Goal: Task Accomplishment & Management: Manage account settings

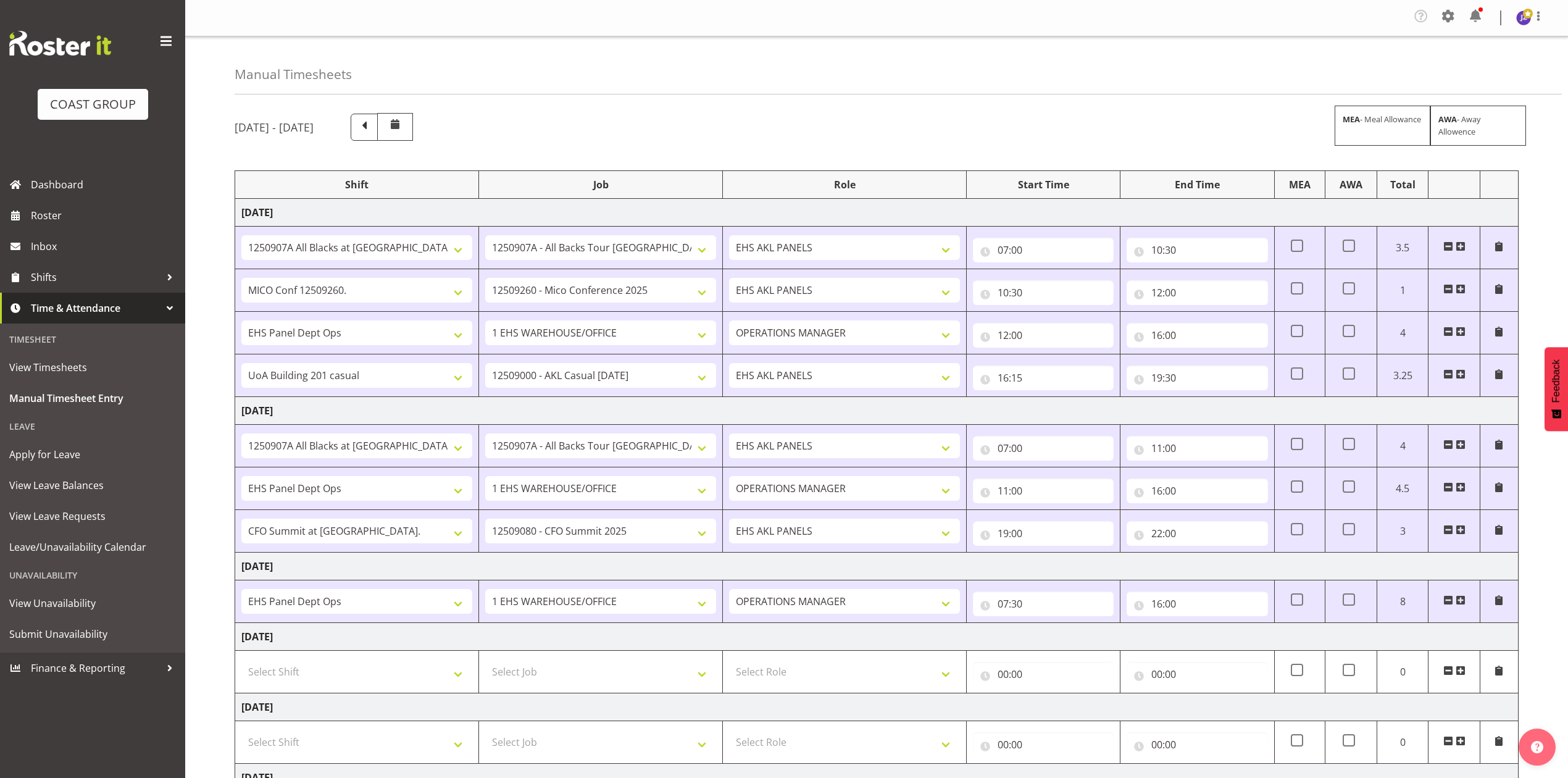
select select "81338"
select select "10496"
select select "80852"
select select "10275"
select select "68034"
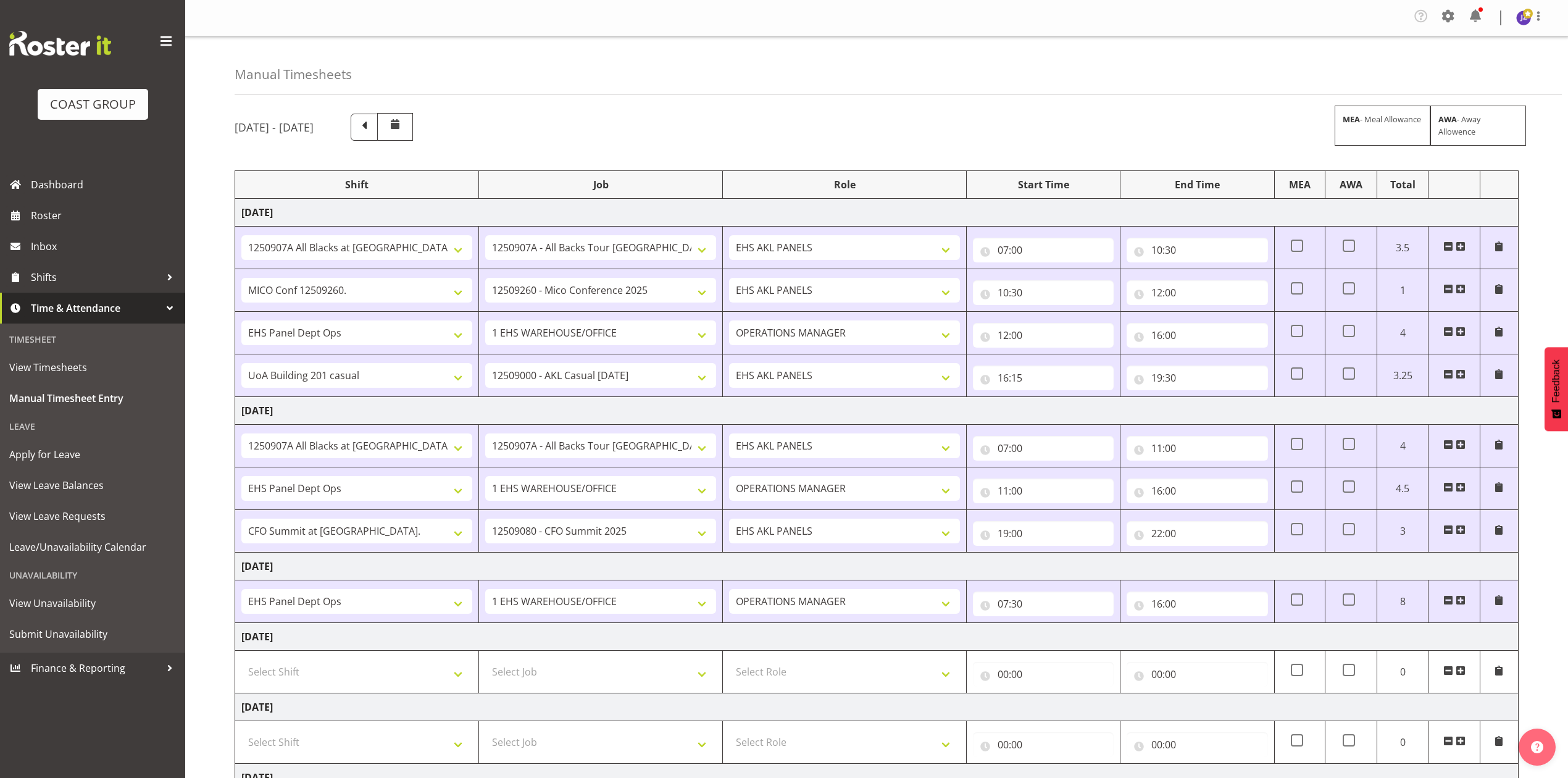
select select "69"
select select "198"
select select "80396"
select select "8653"
select select "81338"
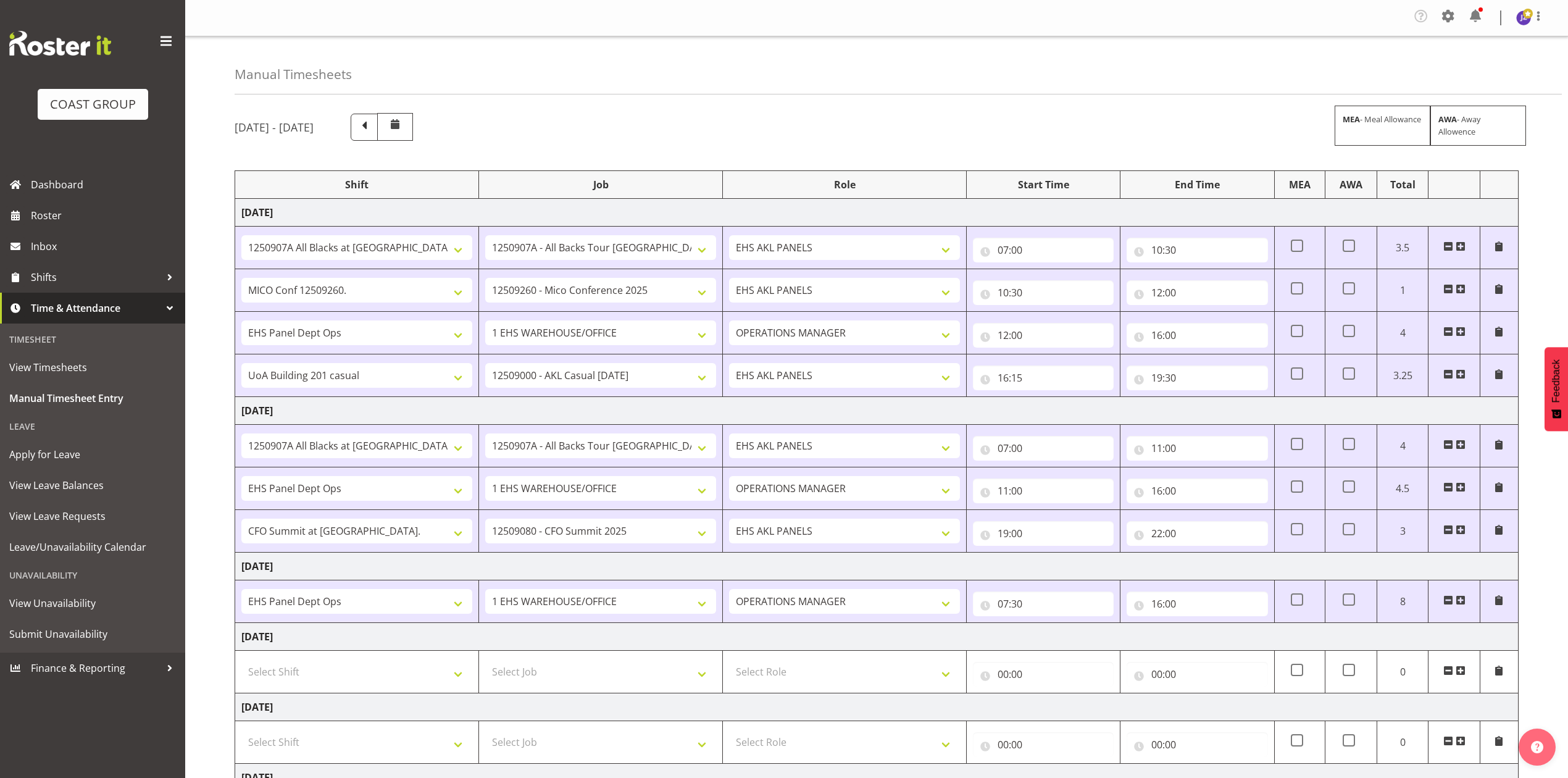
select select "10496"
select select "68034"
select select "69"
select select "198"
select select "78453"
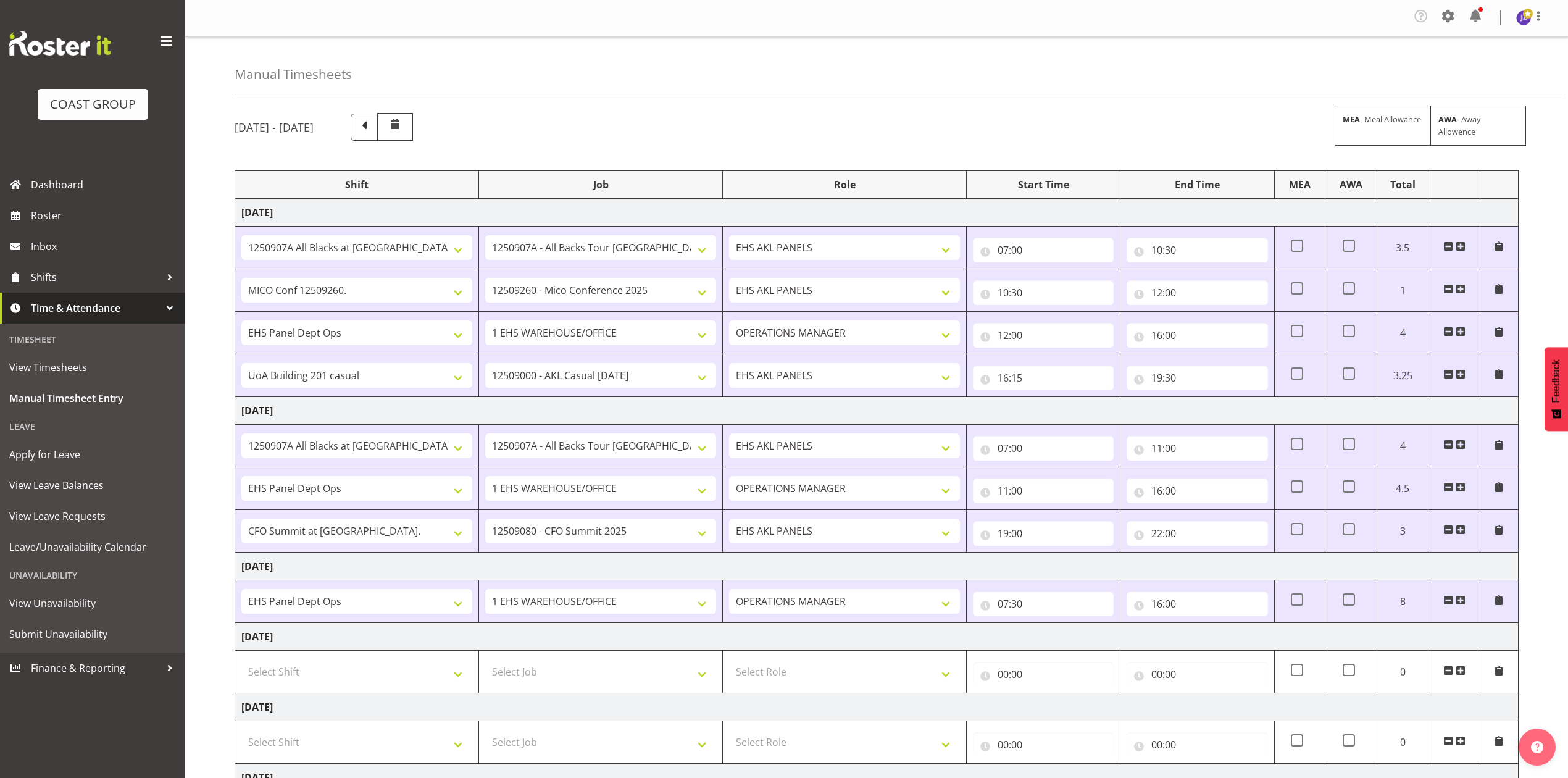
select select "9445"
select select "68034"
select select "69"
select select "198"
select select "68034"
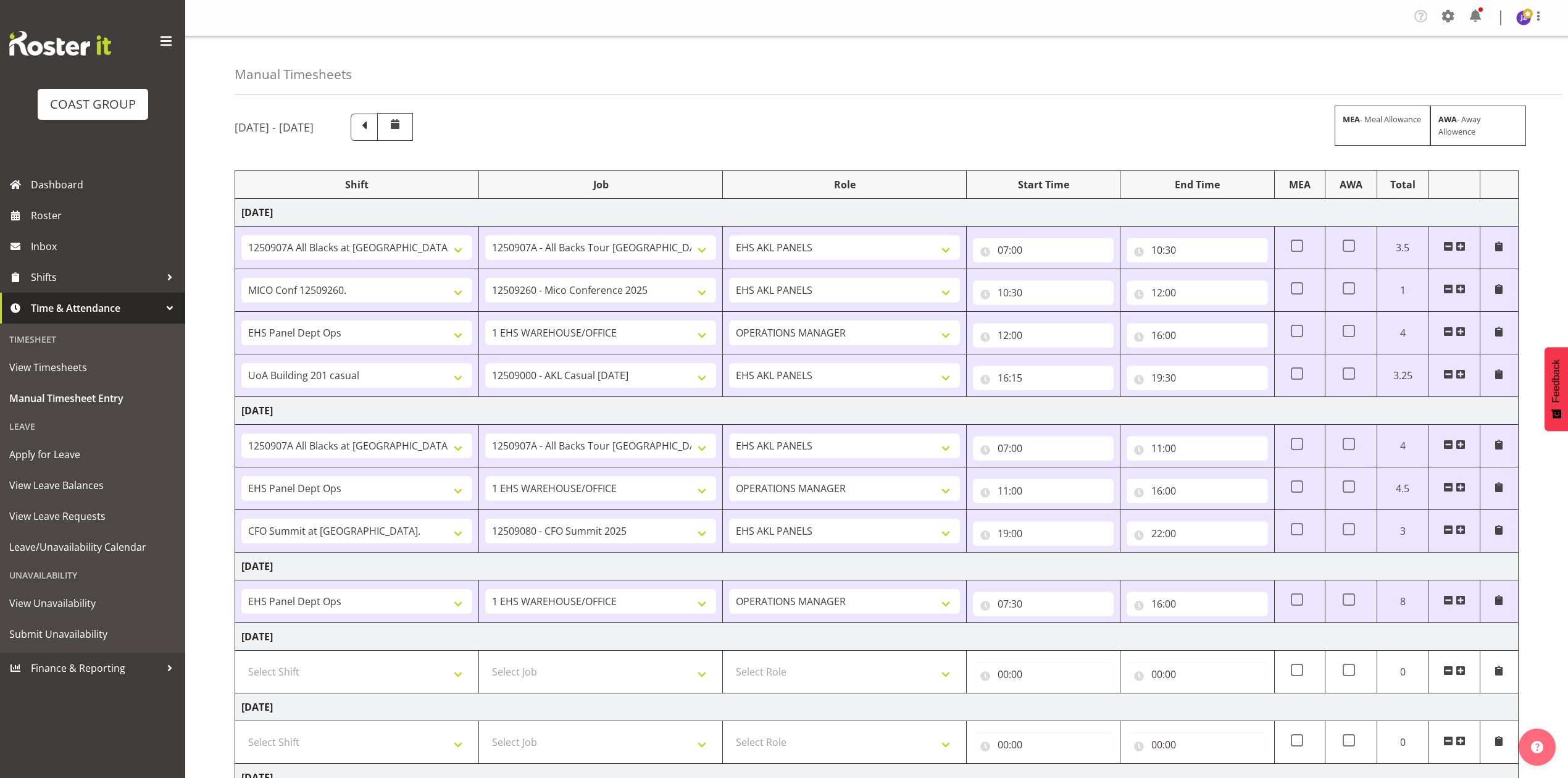
select select "69"
select select "198"
select select "68034"
select select "69"
select select "198"
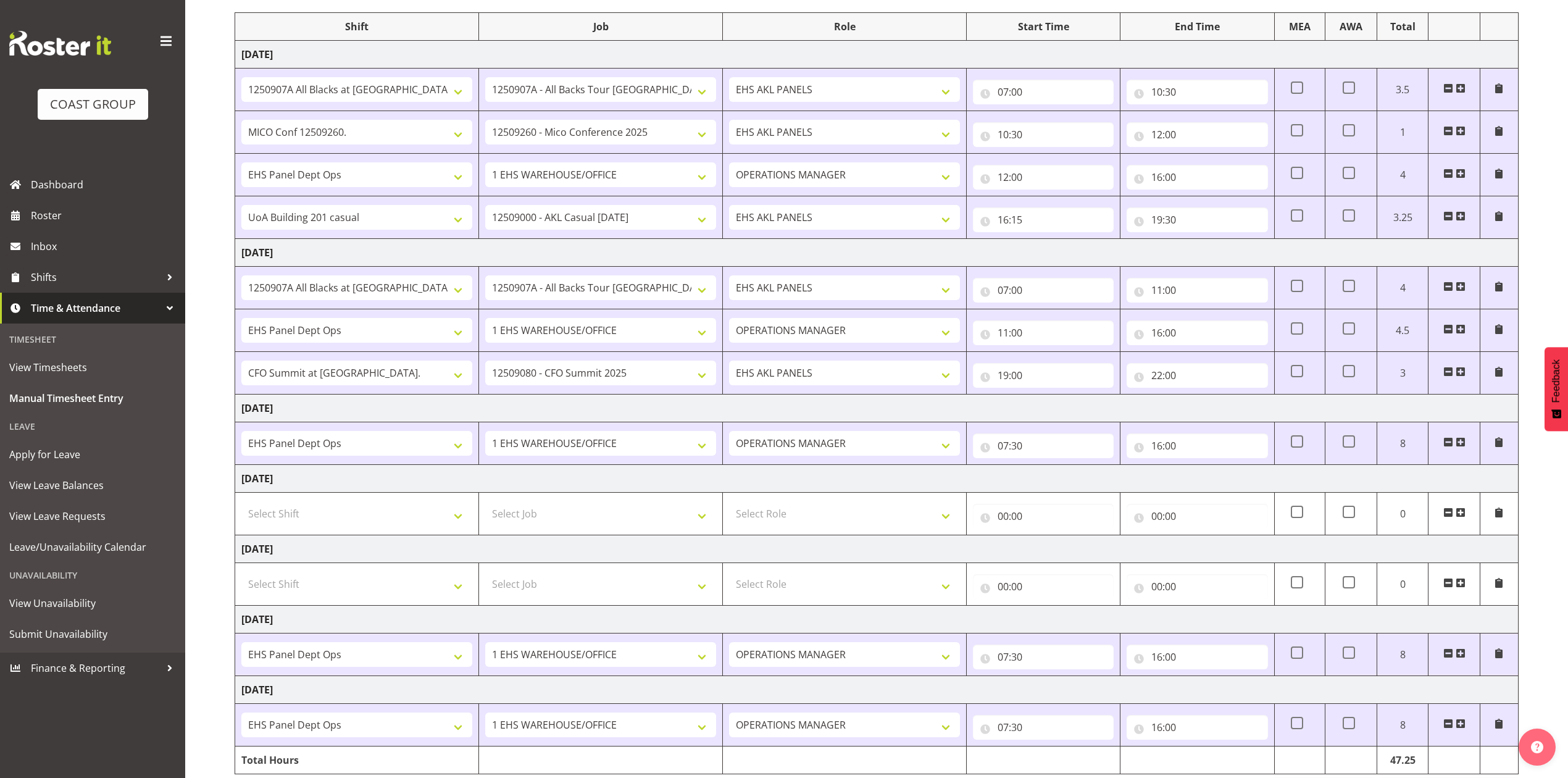
scroll to position [131, 0]
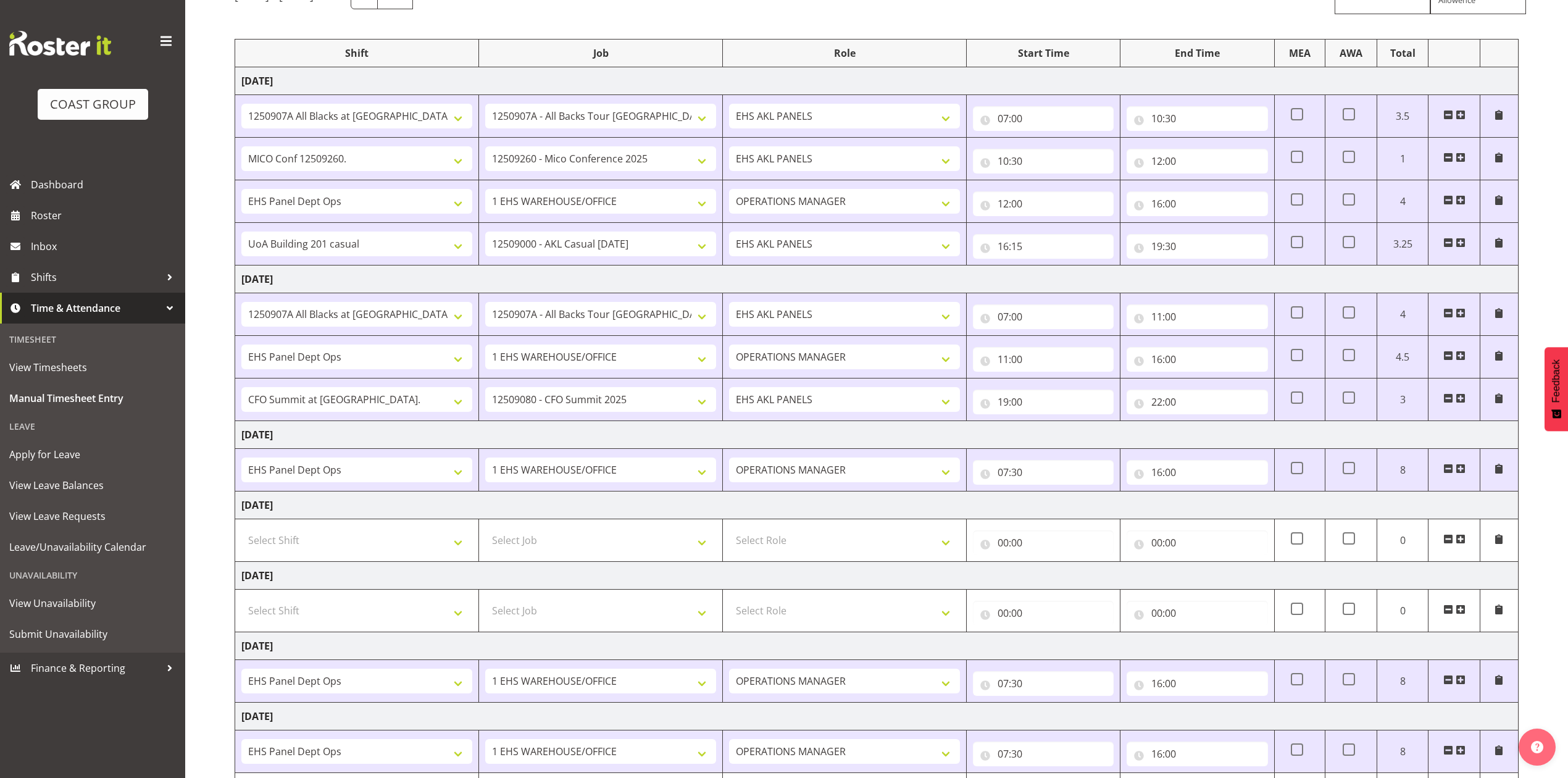
click at [200, 418] on div "Manual Timesheets [DATE] - [DATE] MEA - Meal Allowance AWA - Away Allowence Shi…" at bounding box center [877, 373] width 1383 height 937
click at [1168, 358] on input "16:00" at bounding box center [1197, 359] width 140 height 24
click at [1206, 395] on select "00 01 02 03 04 05 06 07 08 09 10 11 12 13 14 15 16 17 18 19 20 21 22 23" at bounding box center [1210, 391] width 28 height 24
select select "17"
click at [1197, 382] on select "00 01 02 03 04 05 06 07 08 09 10 11 12 13 14 15 16 17 18 19 20 21 22 23" at bounding box center [1210, 391] width 28 height 24
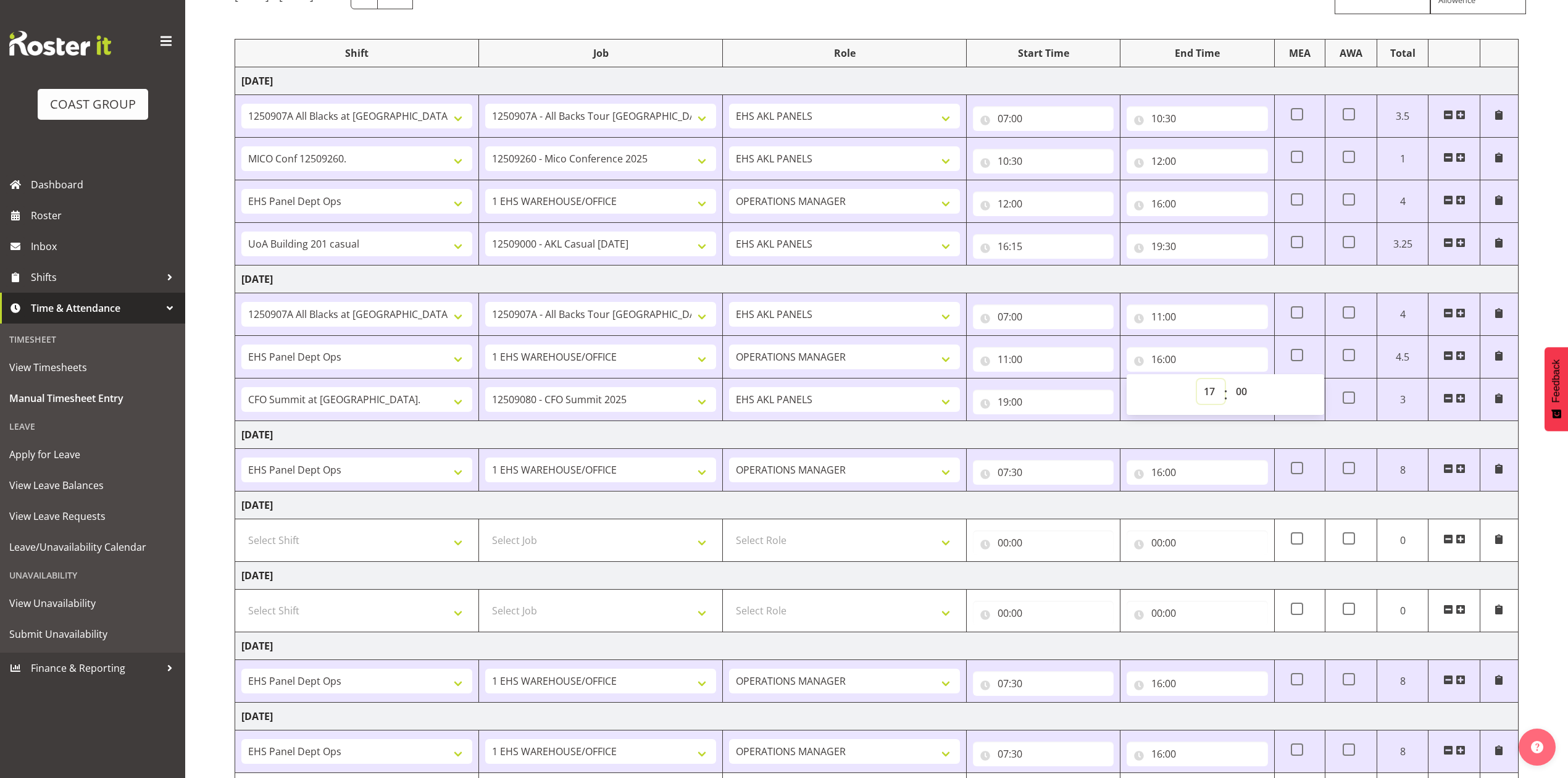
type input "17:00"
click at [1246, 395] on select "00 01 02 03 04 05 06 07 08 09 10 11 12 13 14 15 16 17 18 19 20 21 22 23 24 25 2…" at bounding box center [1242, 391] width 28 height 24
select select "30"
click at [1229, 382] on select "00 01 02 03 04 05 06 07 08 09 10 11 12 13 14 15 16 17 18 19 20 21 22 23 24 25 2…" at bounding box center [1242, 391] width 28 height 24
type input "17:30"
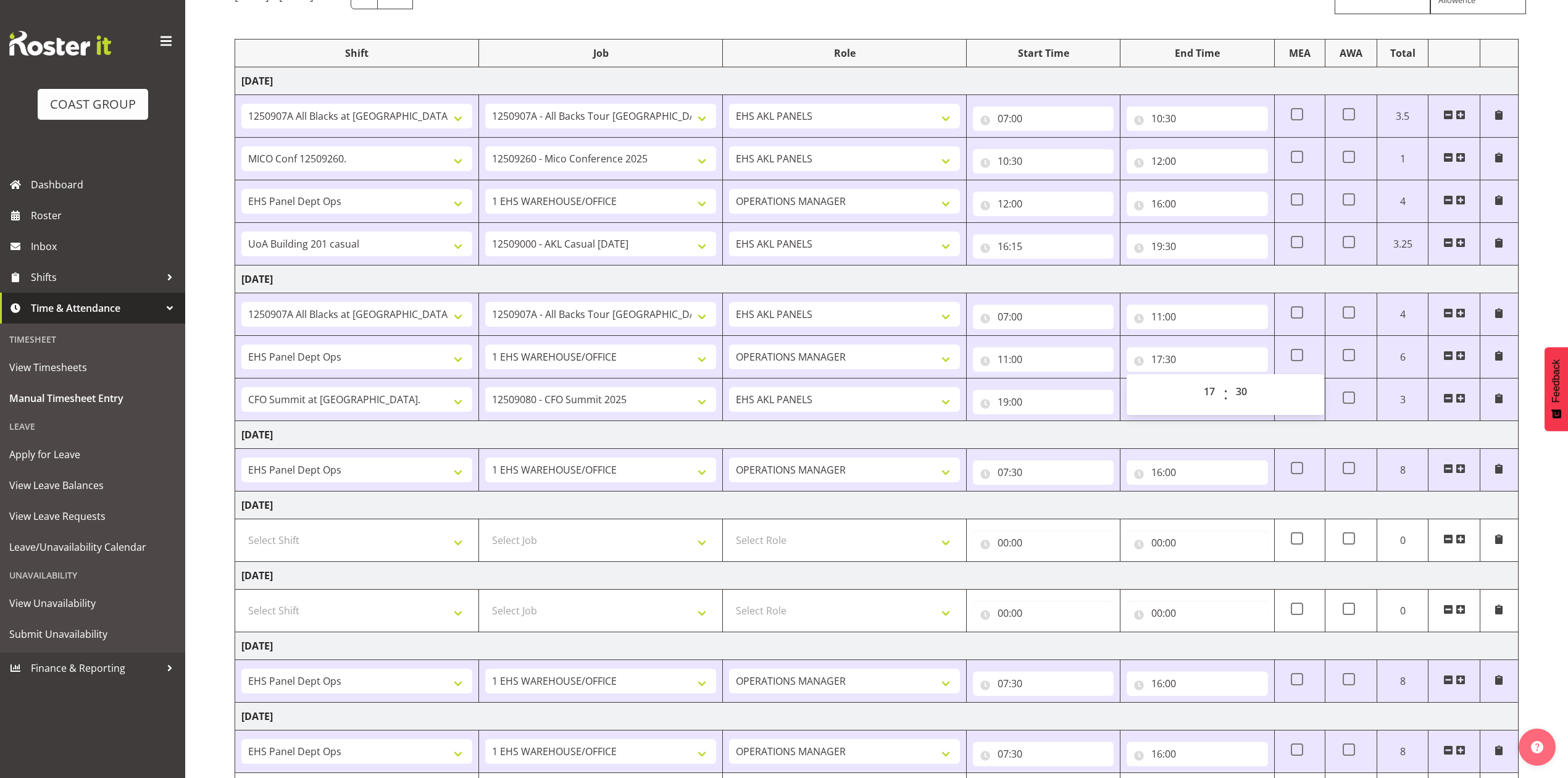
click at [1074, 381] on td "19:00 00 01 02 03 04 05 06 07 08 09 10 11 12 13 14 15 16 17 18 19 20 21 22 23 :…" at bounding box center [1044, 400] width 154 height 43
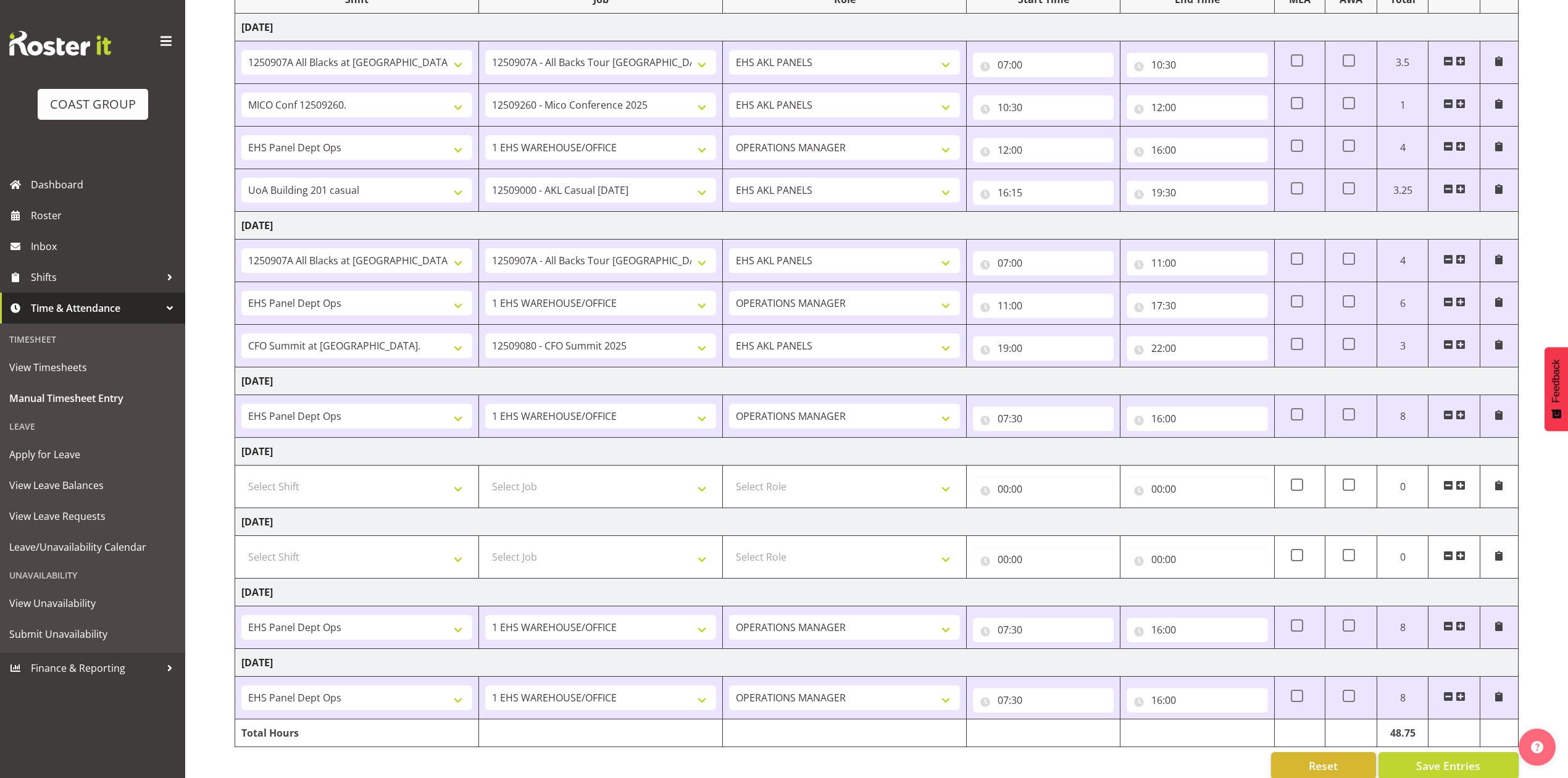
scroll to position [214, 0]
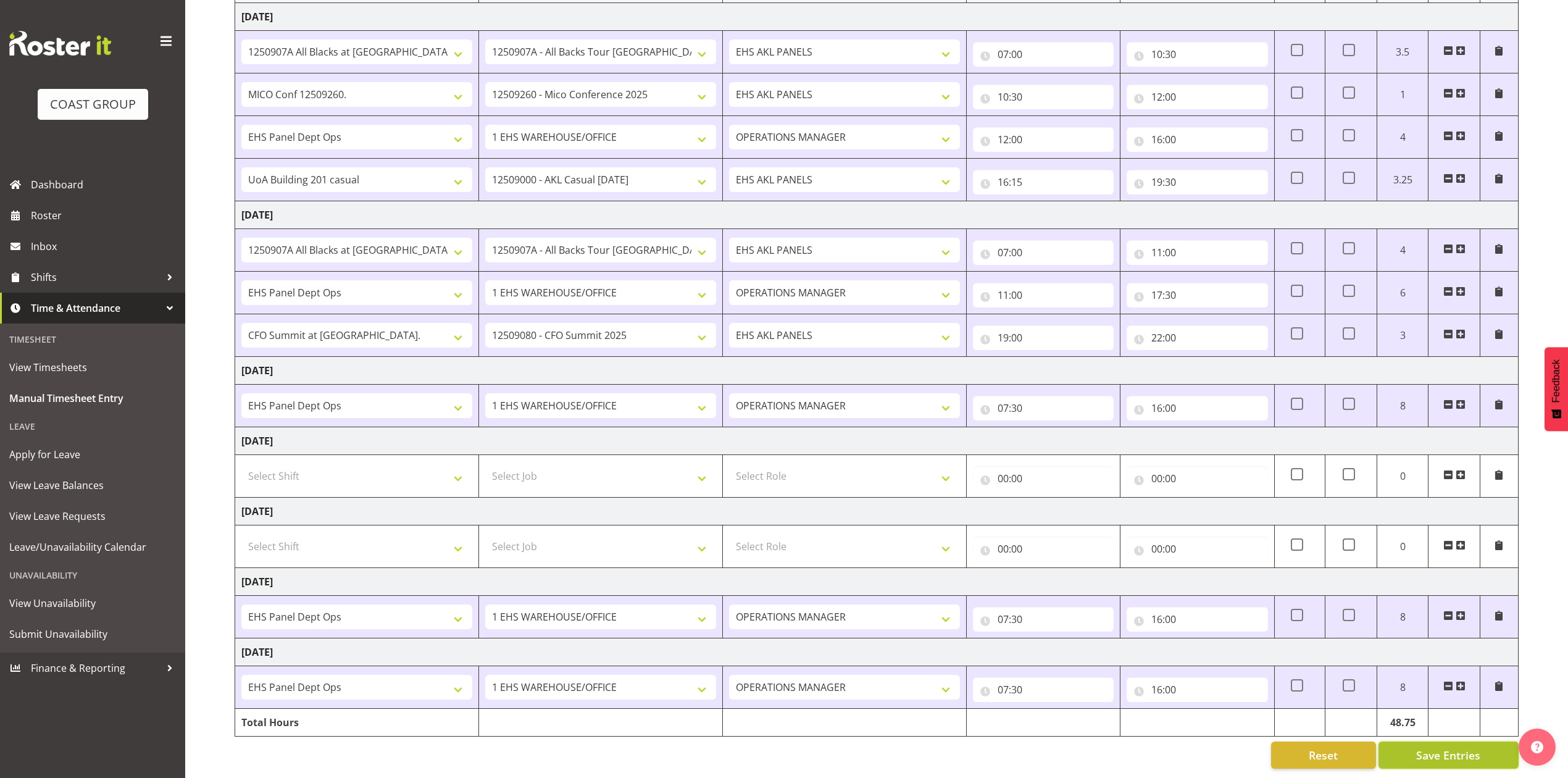
drag, startPoint x: 1443, startPoint y: 734, endPoint x: 1431, endPoint y: 739, distance: 13.0
click at [1440, 747] on span "Save Entries" at bounding box center [1449, 754] width 64 height 16
click at [1435, 747] on span "Save Entries" at bounding box center [1449, 754] width 64 height 16
click at [1435, 638] on td at bounding box center [1454, 617] width 51 height 43
select select "78453"
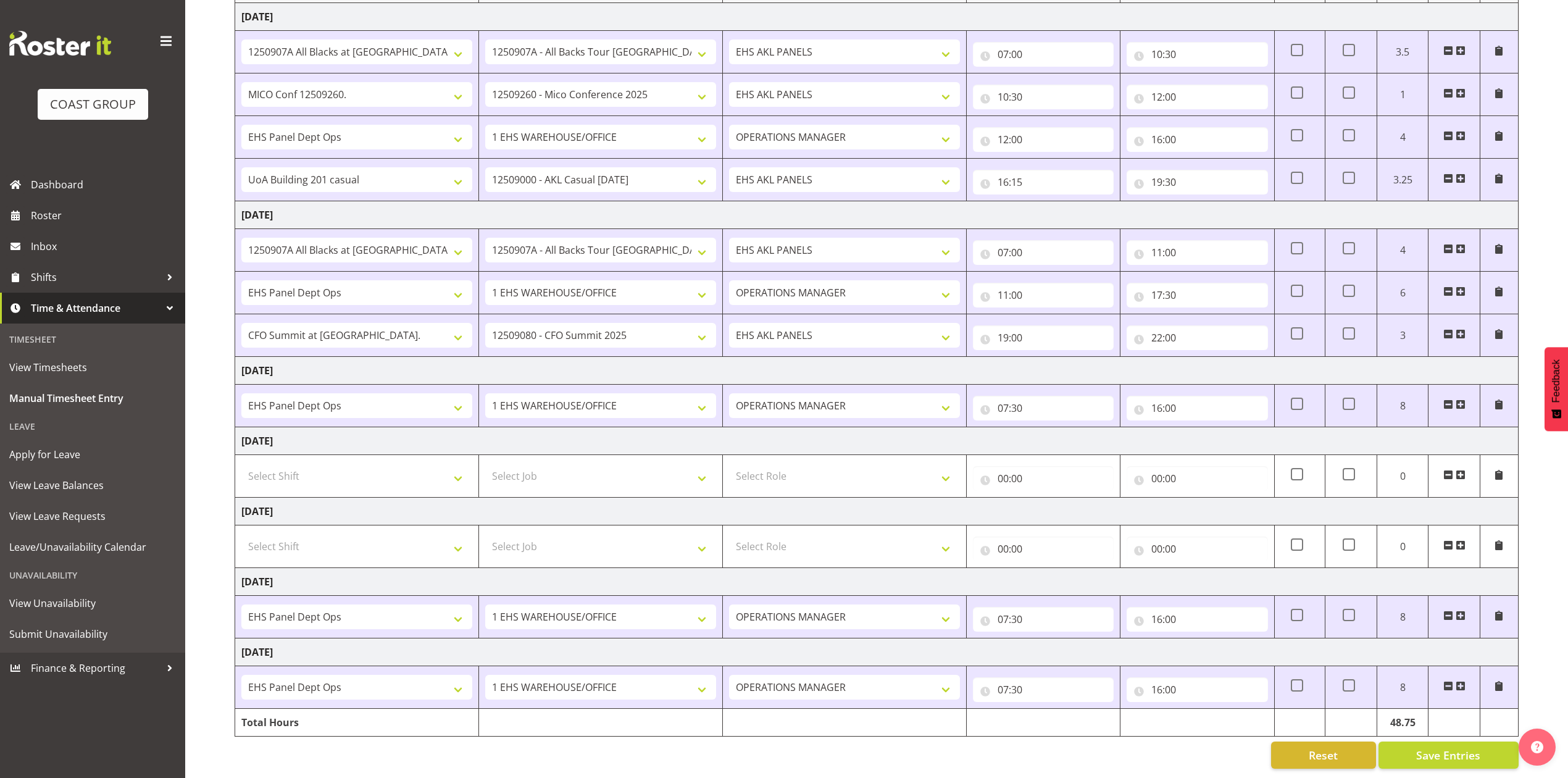
select select "9445"
select select "78453"
select select "9445"
select select "68034"
select select "69"
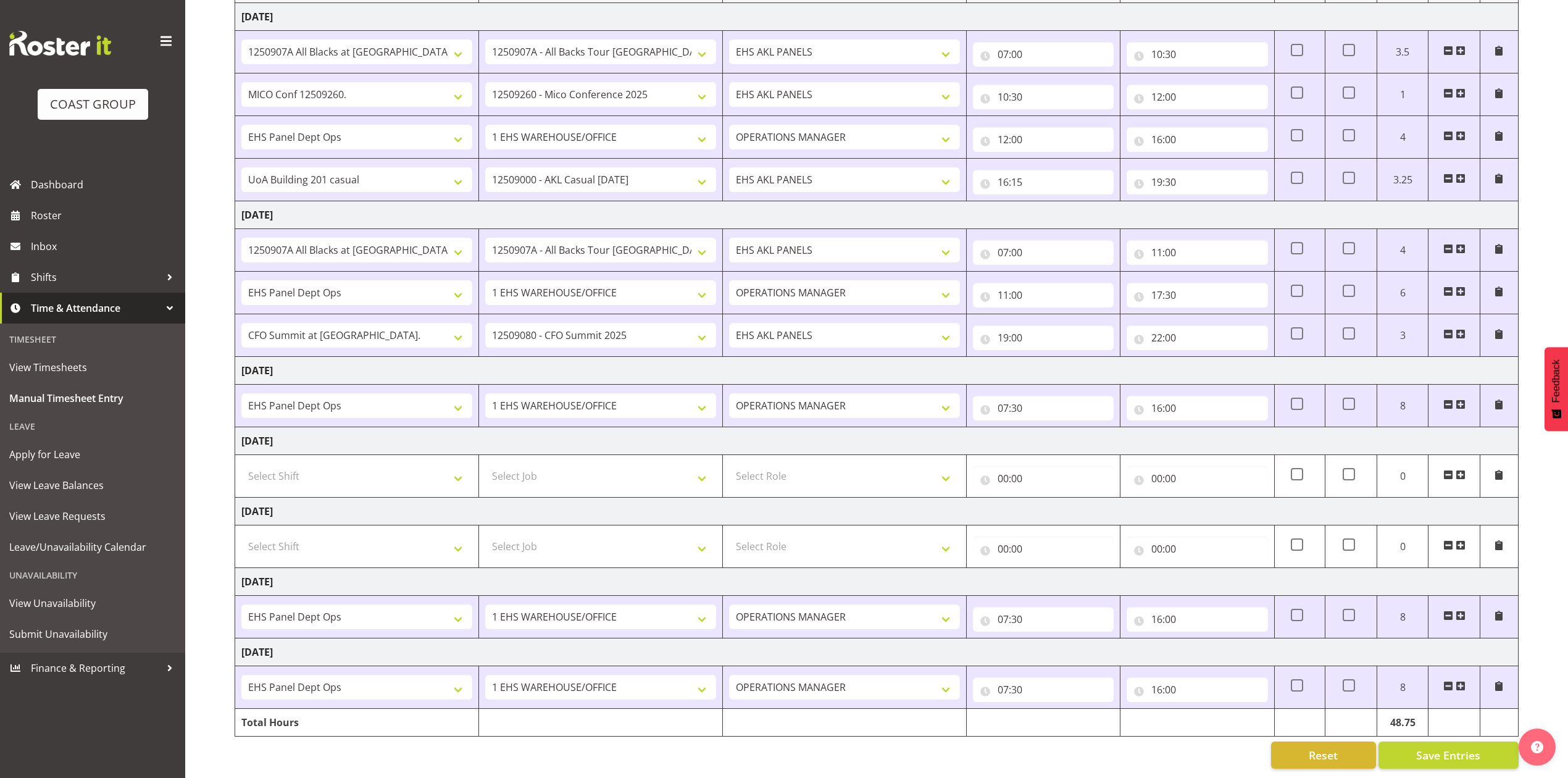
select select "198"
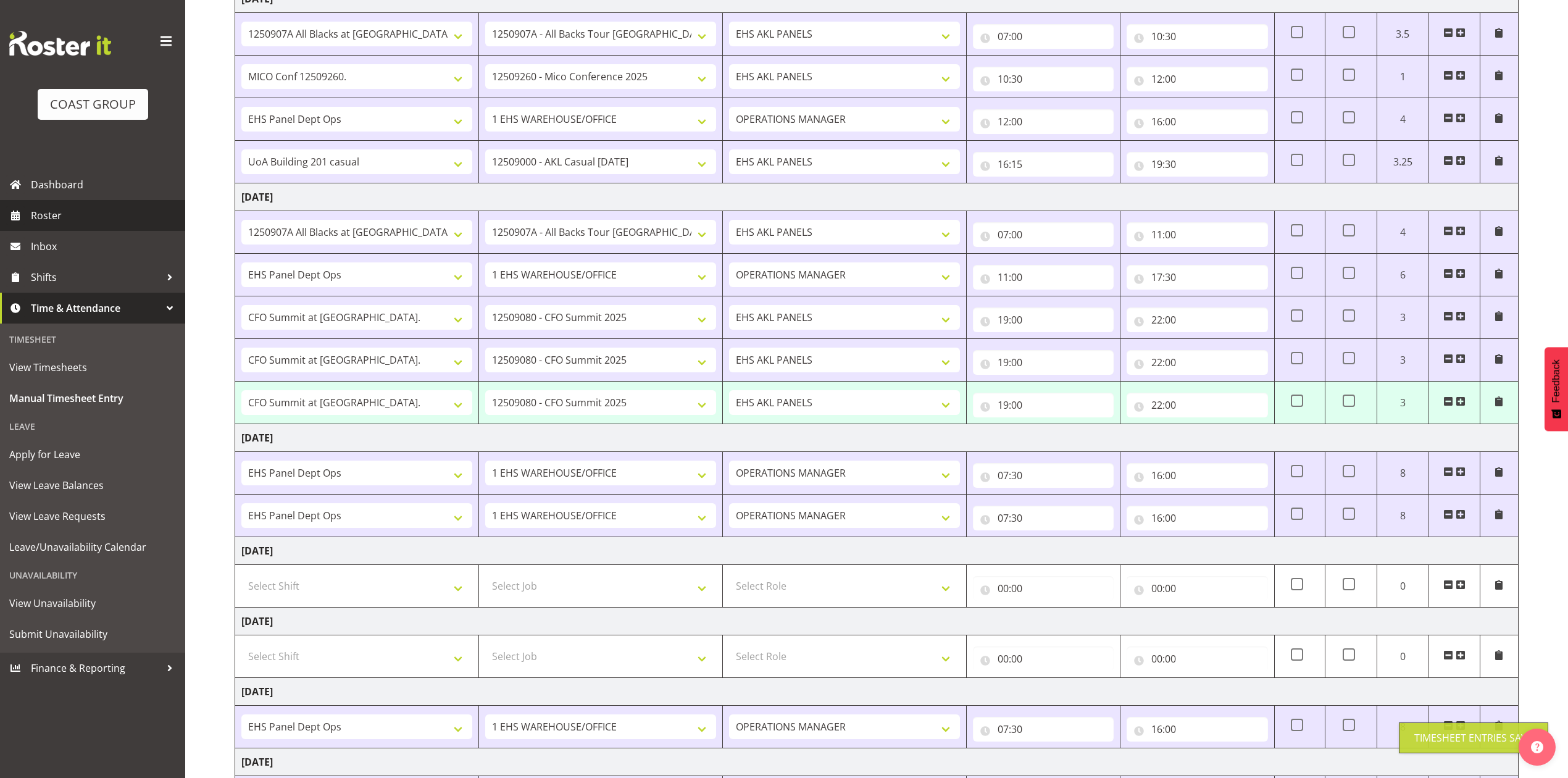
drag, startPoint x: 112, startPoint y: 213, endPoint x: 134, endPoint y: 214, distance: 22.0
click at [112, 213] on span "Roster" at bounding box center [105, 215] width 148 height 19
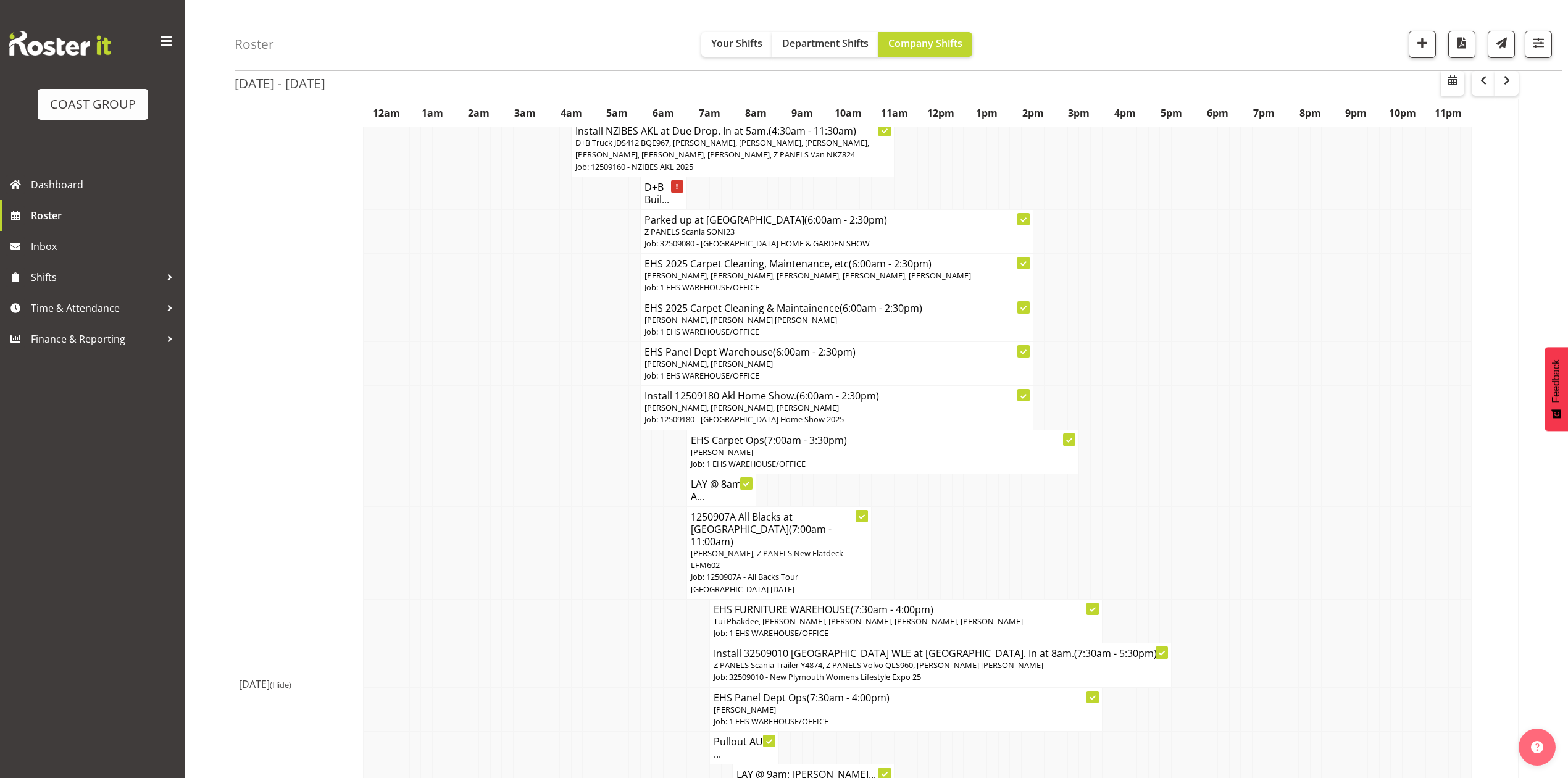
scroll to position [411, 0]
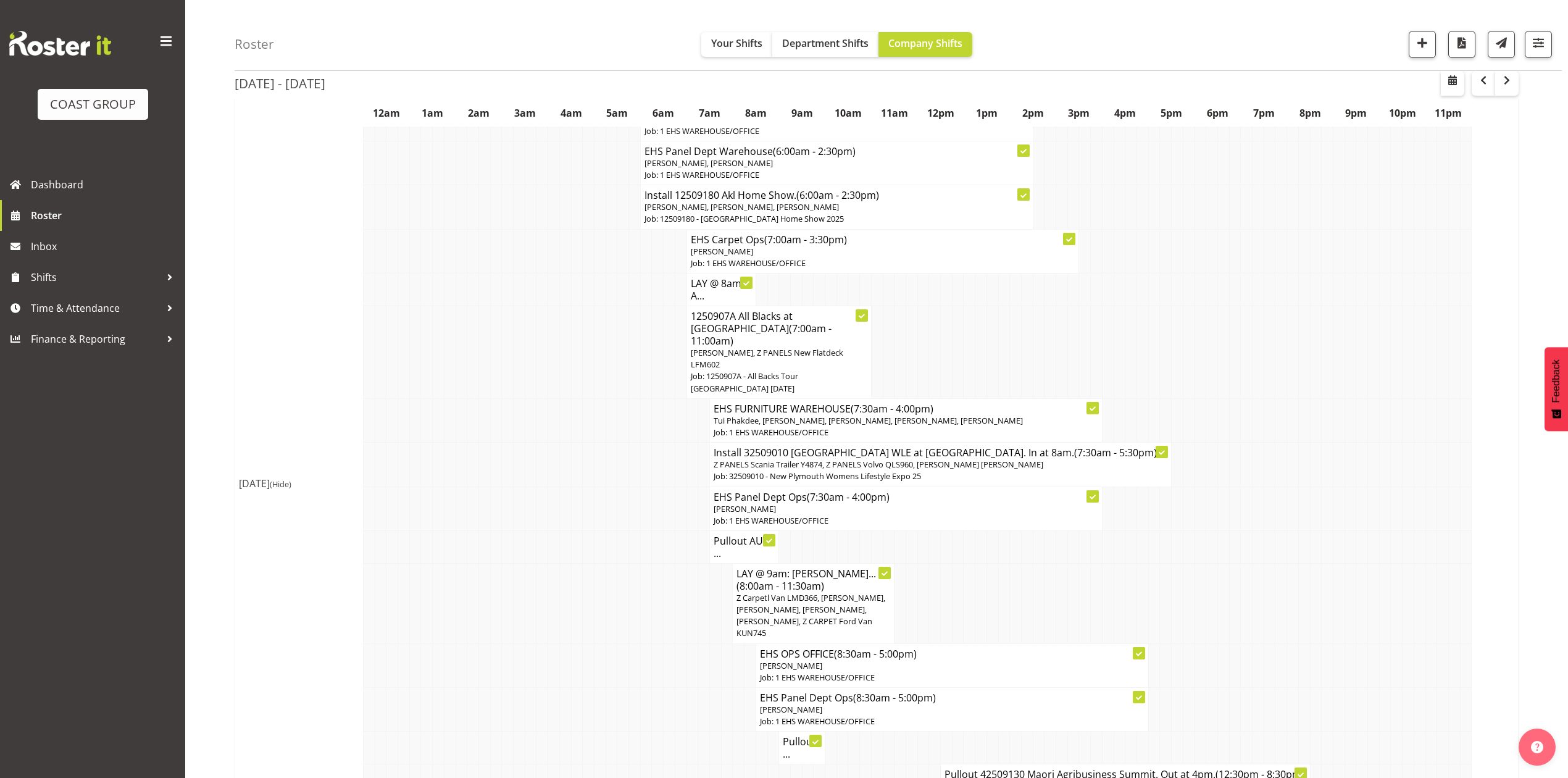
click at [820, 57] on div "Roster Your Shifts Department Shifts Company Shifts 1 Locations Clear CARLTON E…" at bounding box center [898, 35] width 1327 height 71
click at [818, 42] on span "Department Shifts" at bounding box center [825, 43] width 87 height 13
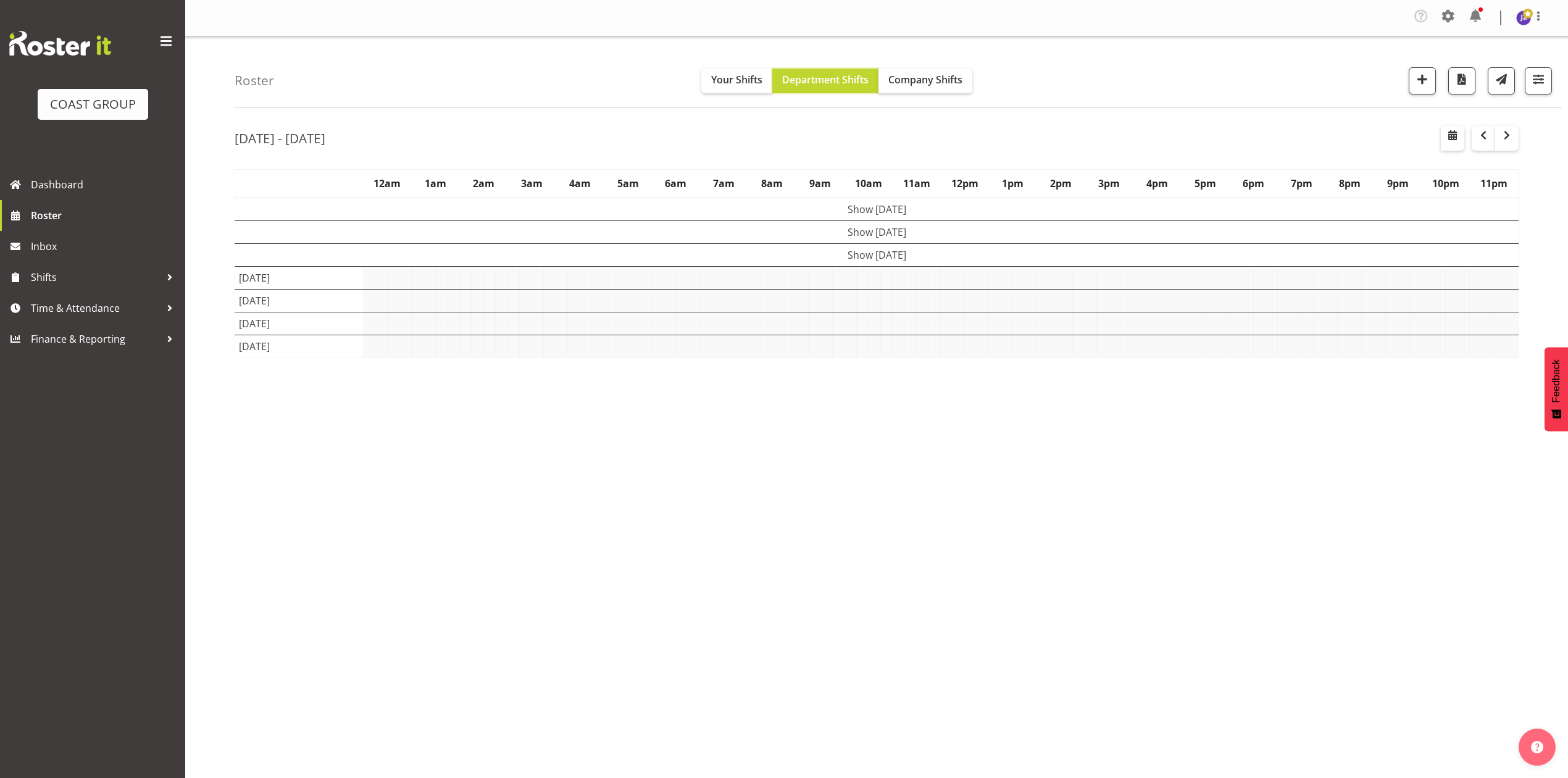
scroll to position [0, 0]
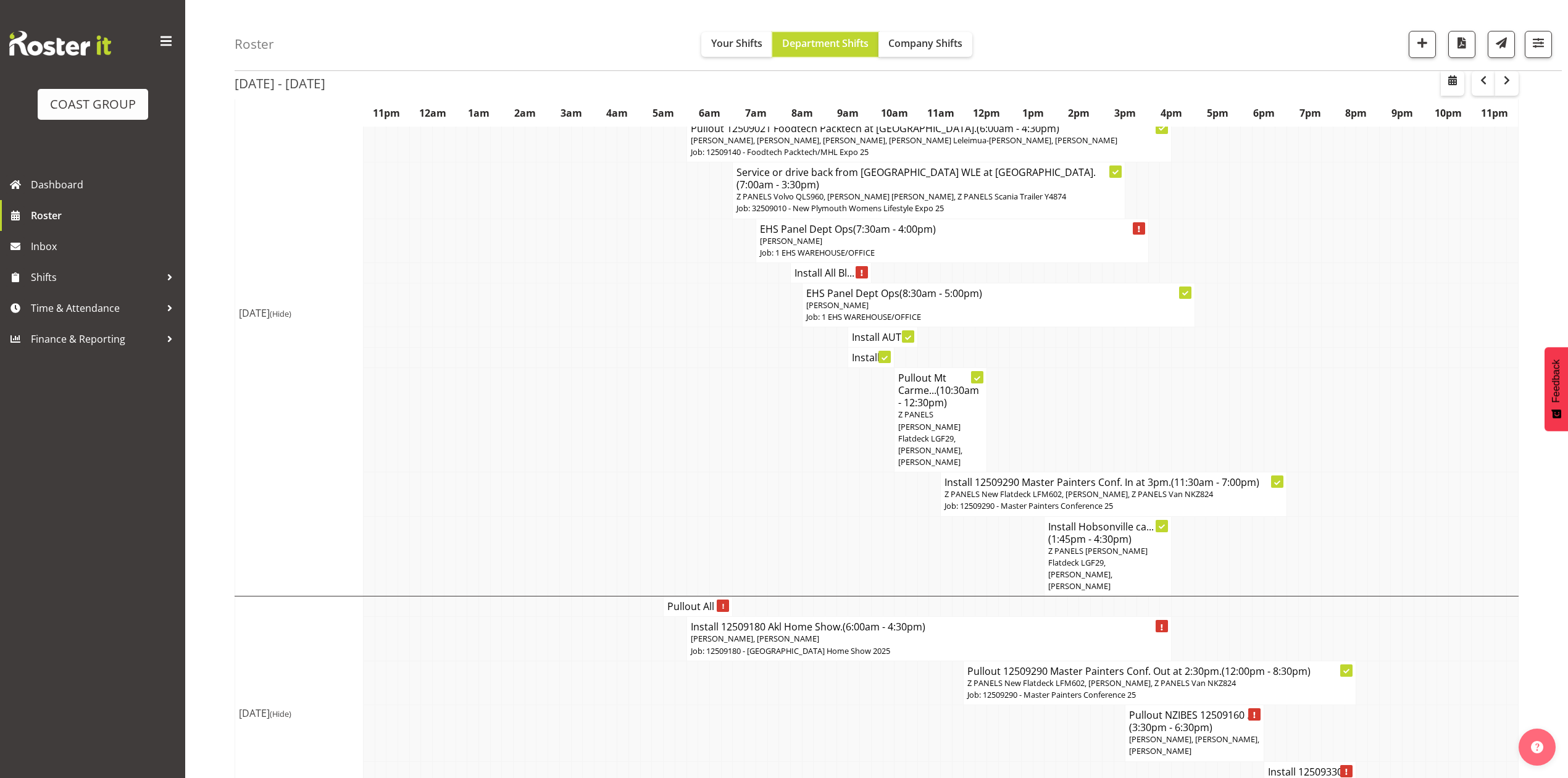
scroll to position [813, 0]
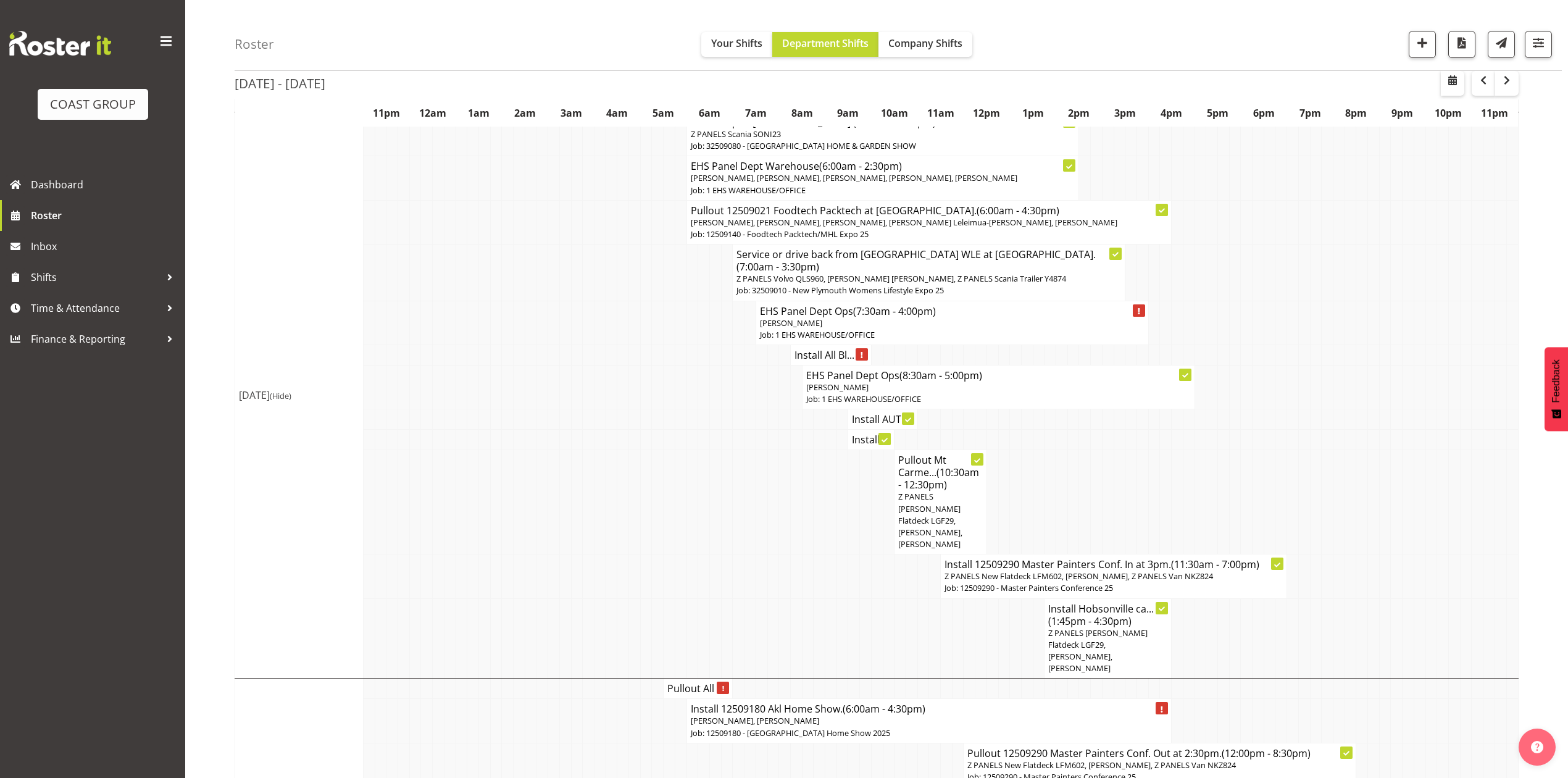
click at [810, 349] on h4 "Install All Bl..." at bounding box center [831, 355] width 73 height 13
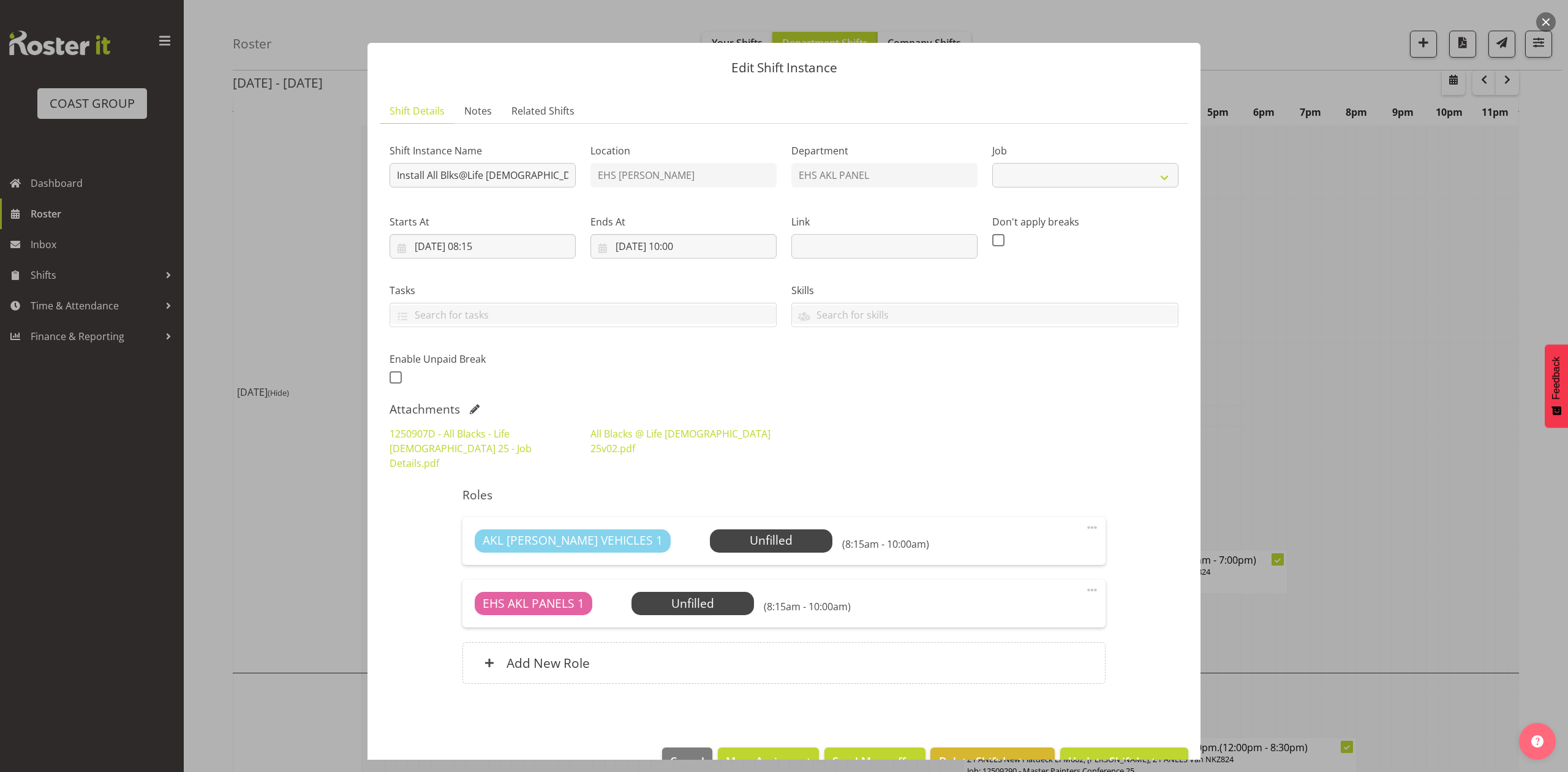
select select "9410"
click at [683, 436] on link "All Blacks @ Life Church 25v02.pdf" at bounding box center [681, 442] width 180 height 28
click at [577, 655] on h6 "Add New Role" at bounding box center [548, 663] width 83 height 16
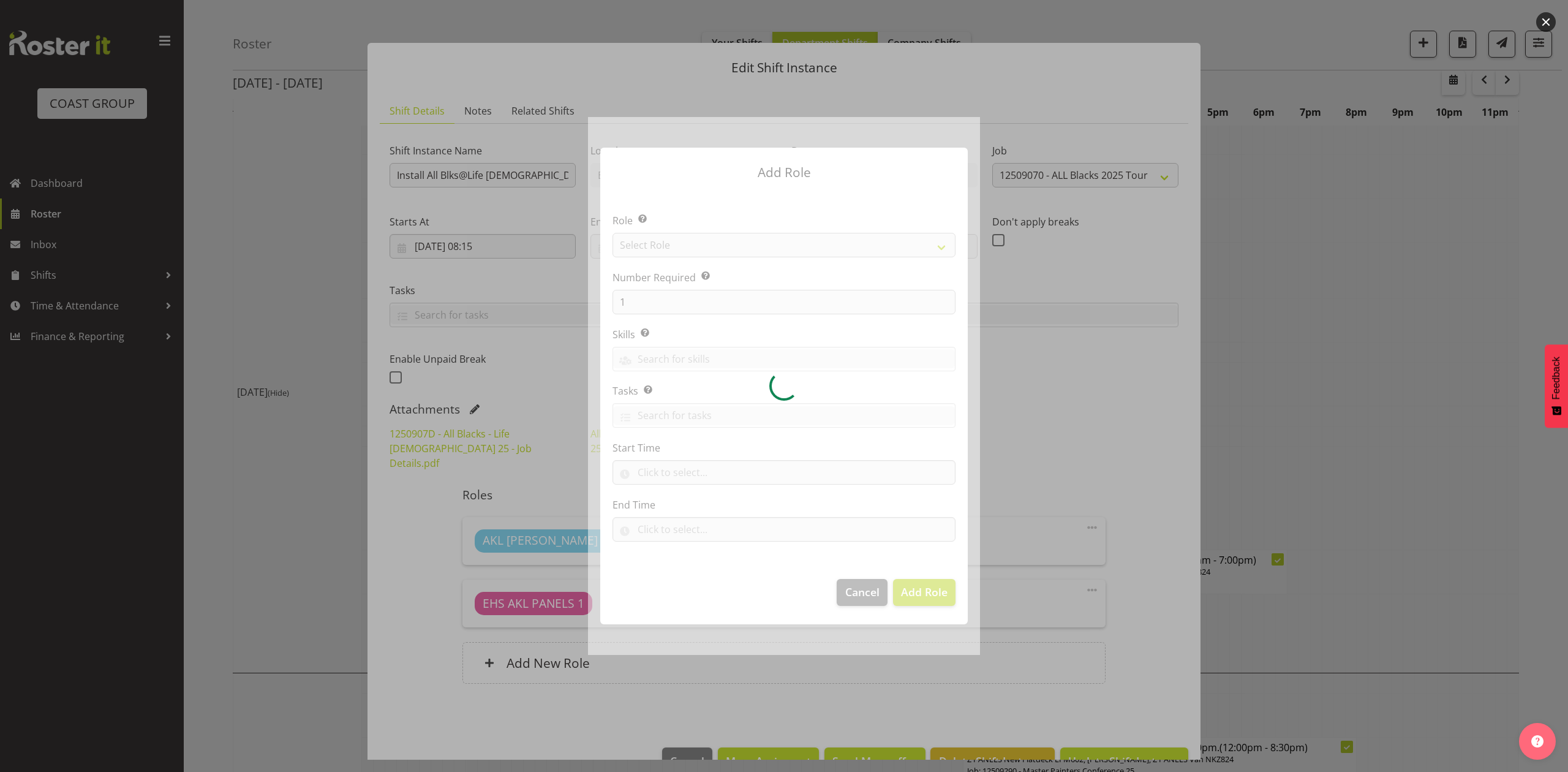
click at [660, 245] on div at bounding box center [784, 386] width 392 height 537
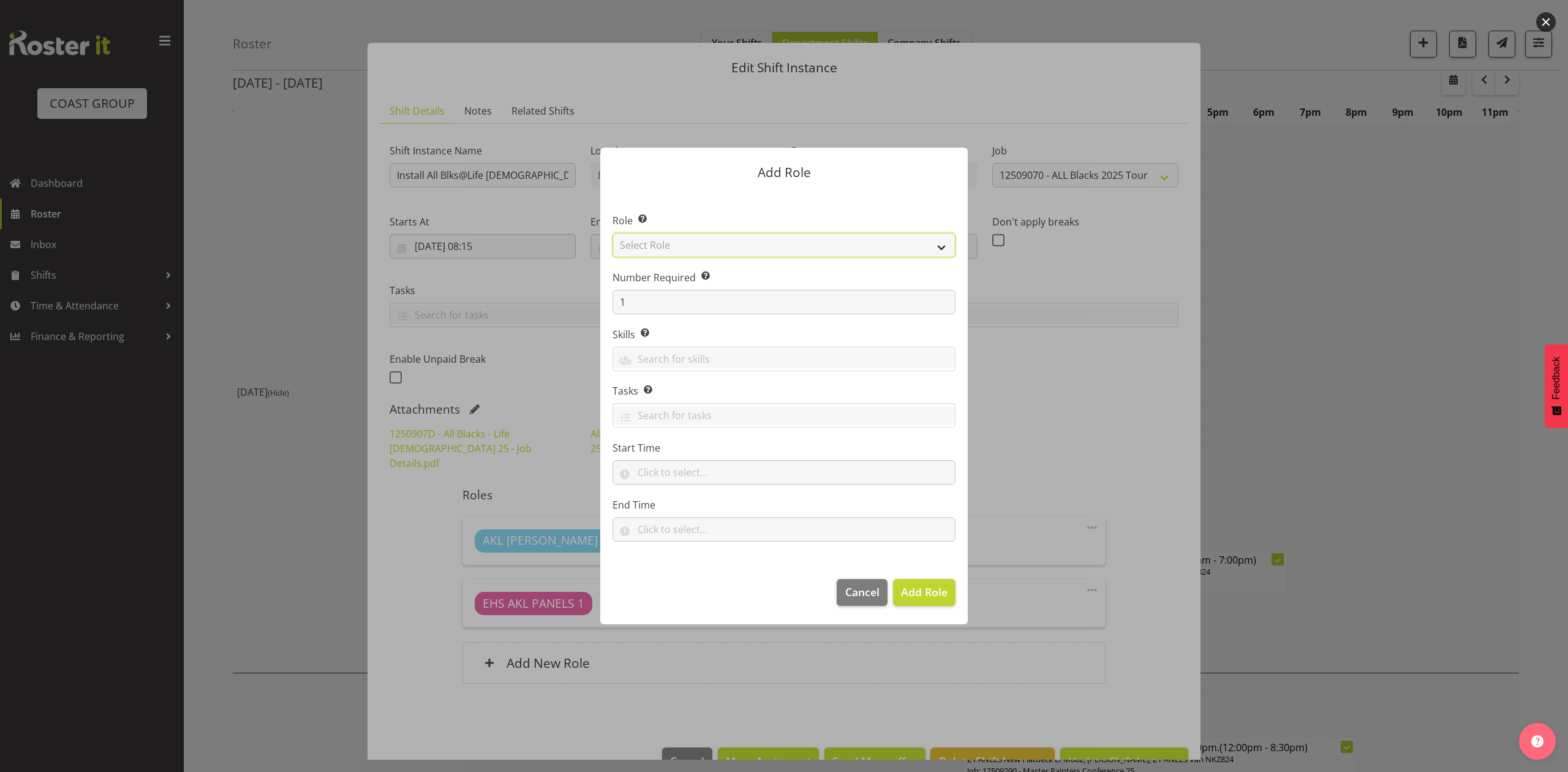
click at [660, 245] on select "Select Role ACCOUNT MANAGER ACCOUNT MANAGER DW ACCOUNTS AKL DIANNA VEHICLES AKL…" at bounding box center [784, 245] width 343 height 24
select select "81"
click at [613, 233] on select "Select Role ACCOUNT MANAGER ACCOUNT MANAGER DW ACCOUNTS AKL DIANNA VEHICLES AKL…" at bounding box center [784, 245] width 343 height 24
click at [895, 586] on button "Add Role" at bounding box center [924, 593] width 63 height 27
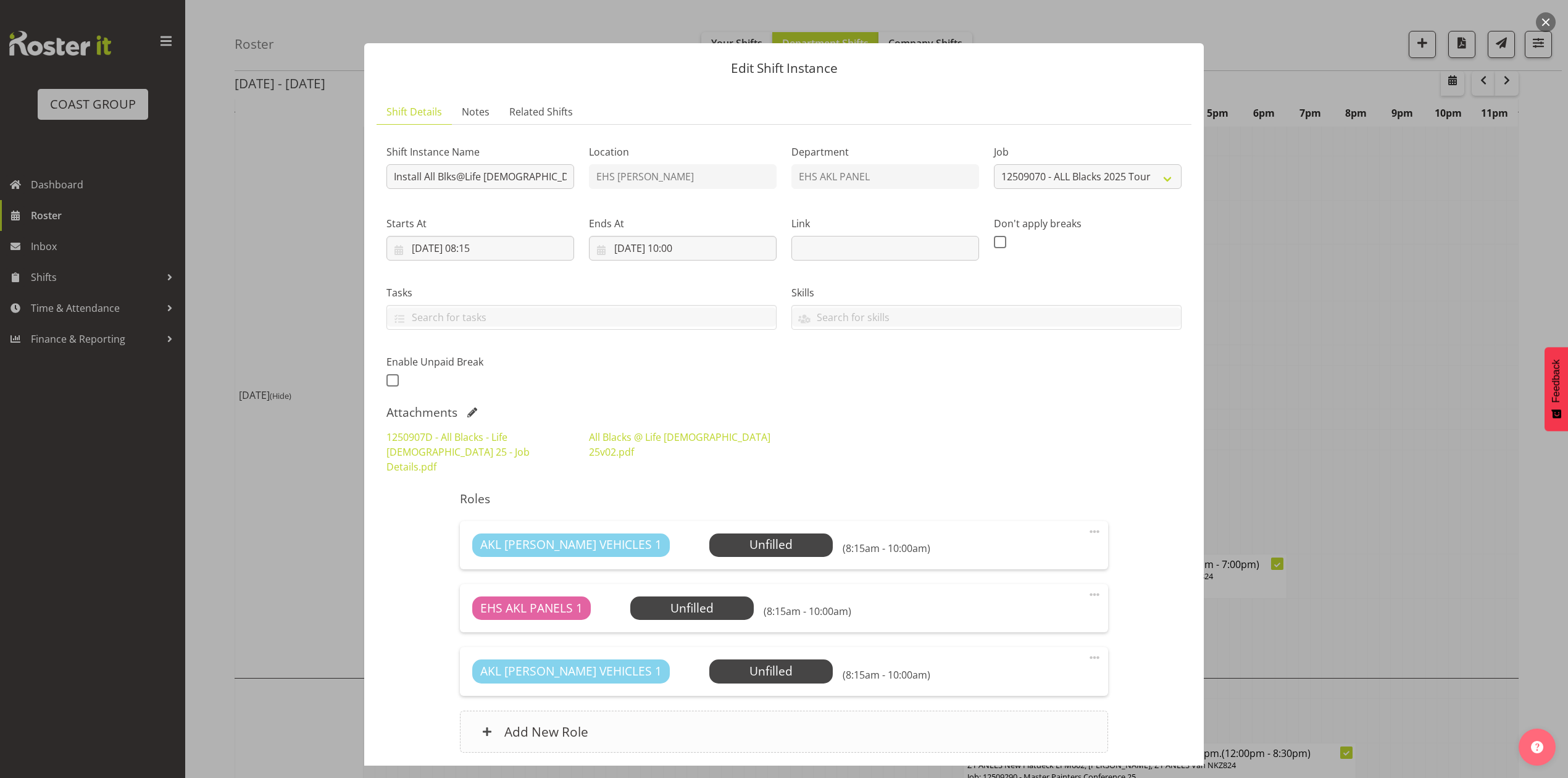
click at [744, 711] on div "Add New Role" at bounding box center [784, 732] width 648 height 42
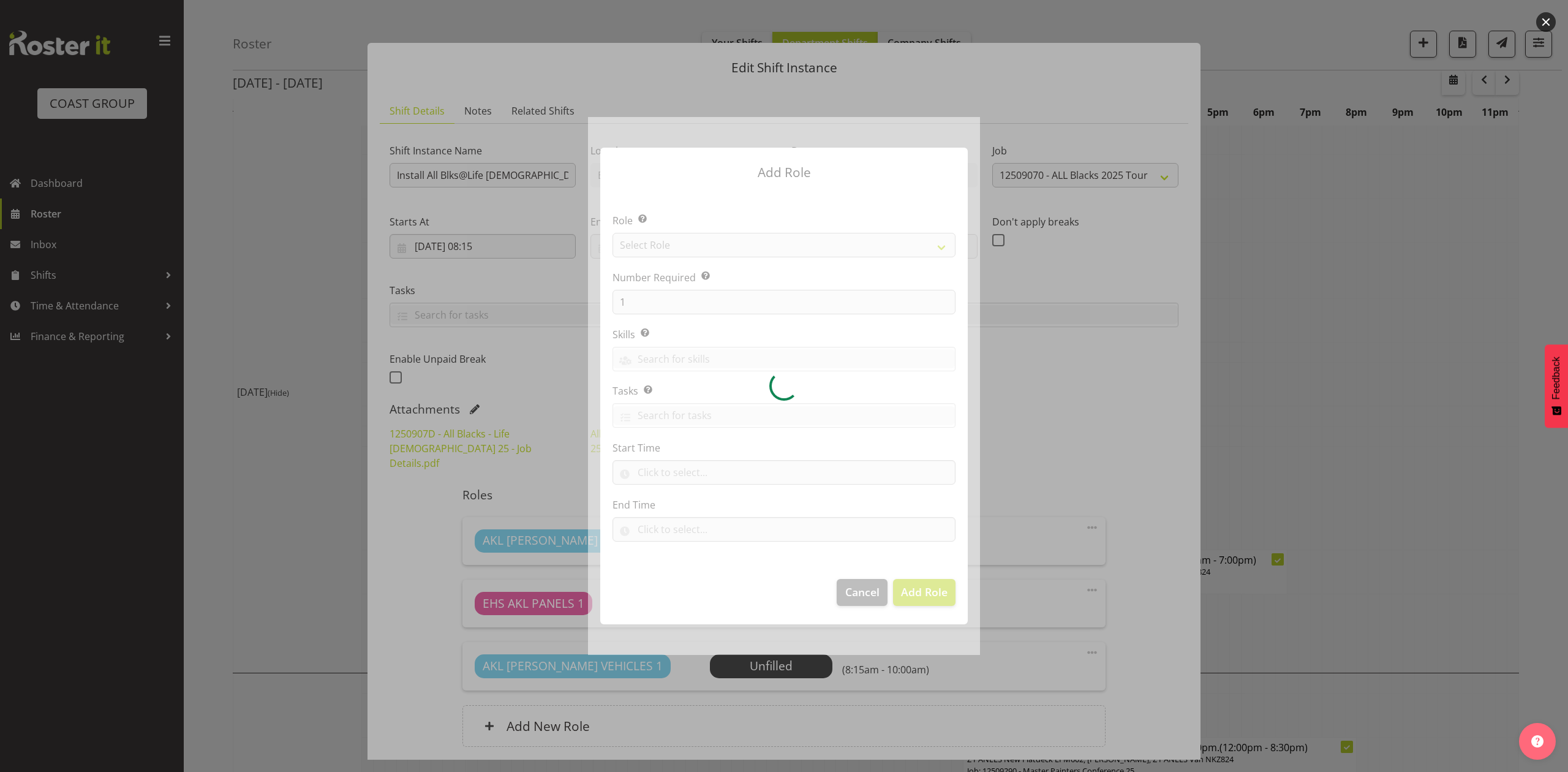
click at [693, 248] on div at bounding box center [784, 386] width 392 height 537
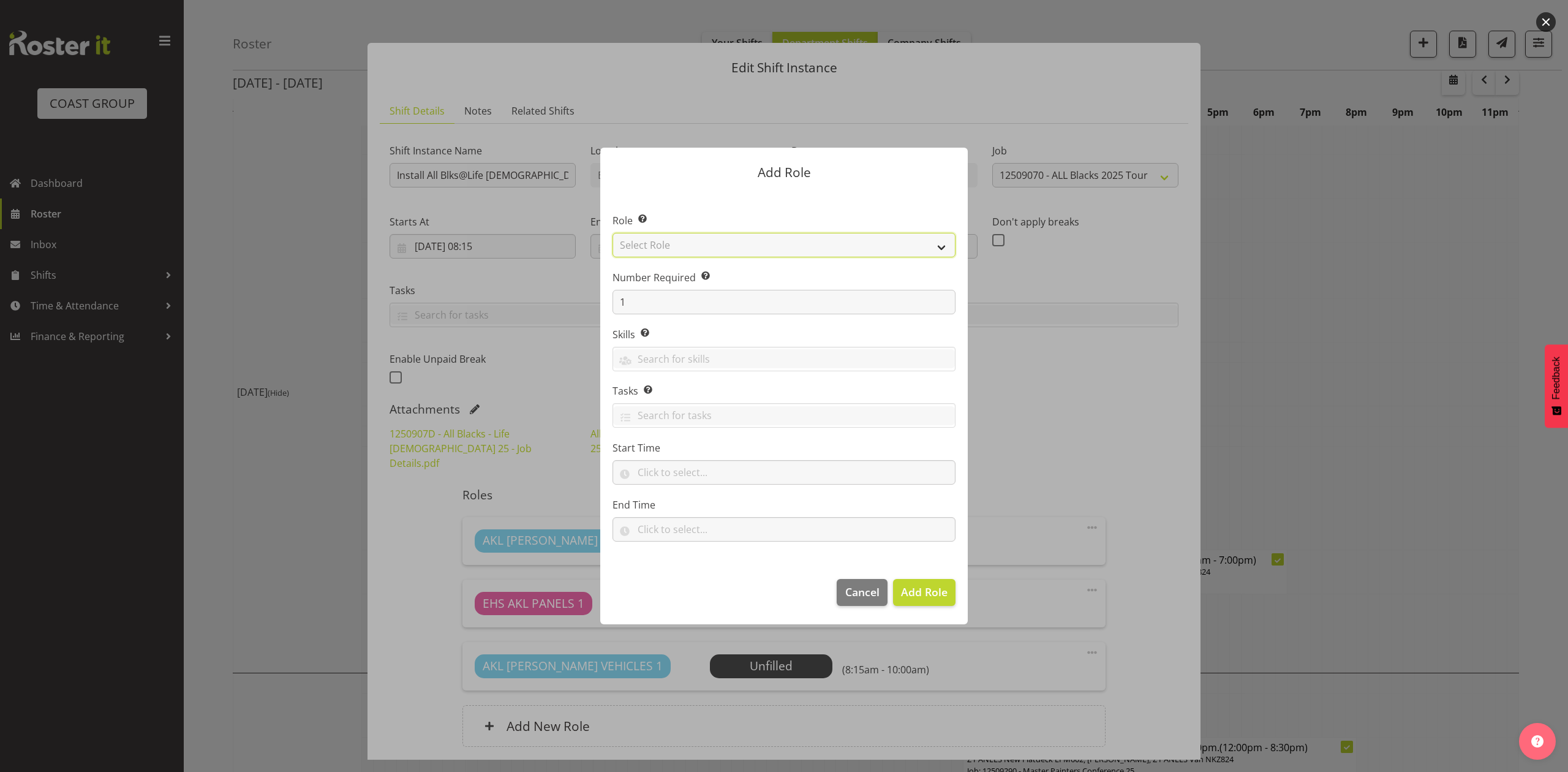
click at [693, 248] on select "Select Role ACCOUNT MANAGER ACCOUNT MANAGER DW ACCOUNTS AKL DIANNA VEHICLES AKL…" at bounding box center [784, 245] width 343 height 24
select select "188"
click at [613, 233] on select "Select Role ACCOUNT MANAGER ACCOUNT MANAGER DW ACCOUNTS AKL DIANNA VEHICLES AKL…" at bounding box center [784, 245] width 343 height 24
click at [921, 588] on span "Add Role" at bounding box center [925, 592] width 47 height 15
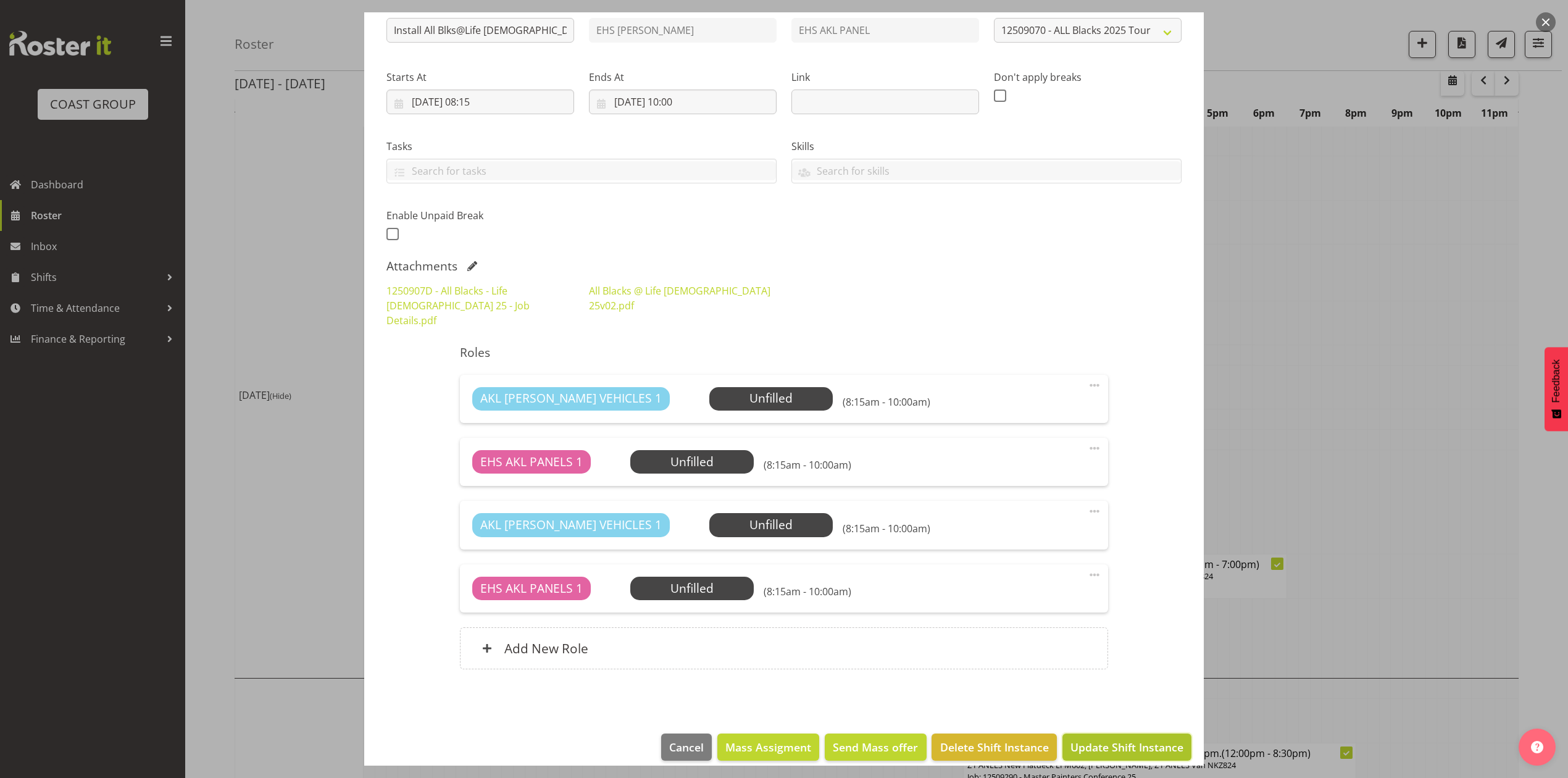
click at [1104, 739] on span "Update Shift Instance" at bounding box center [1127, 747] width 113 height 16
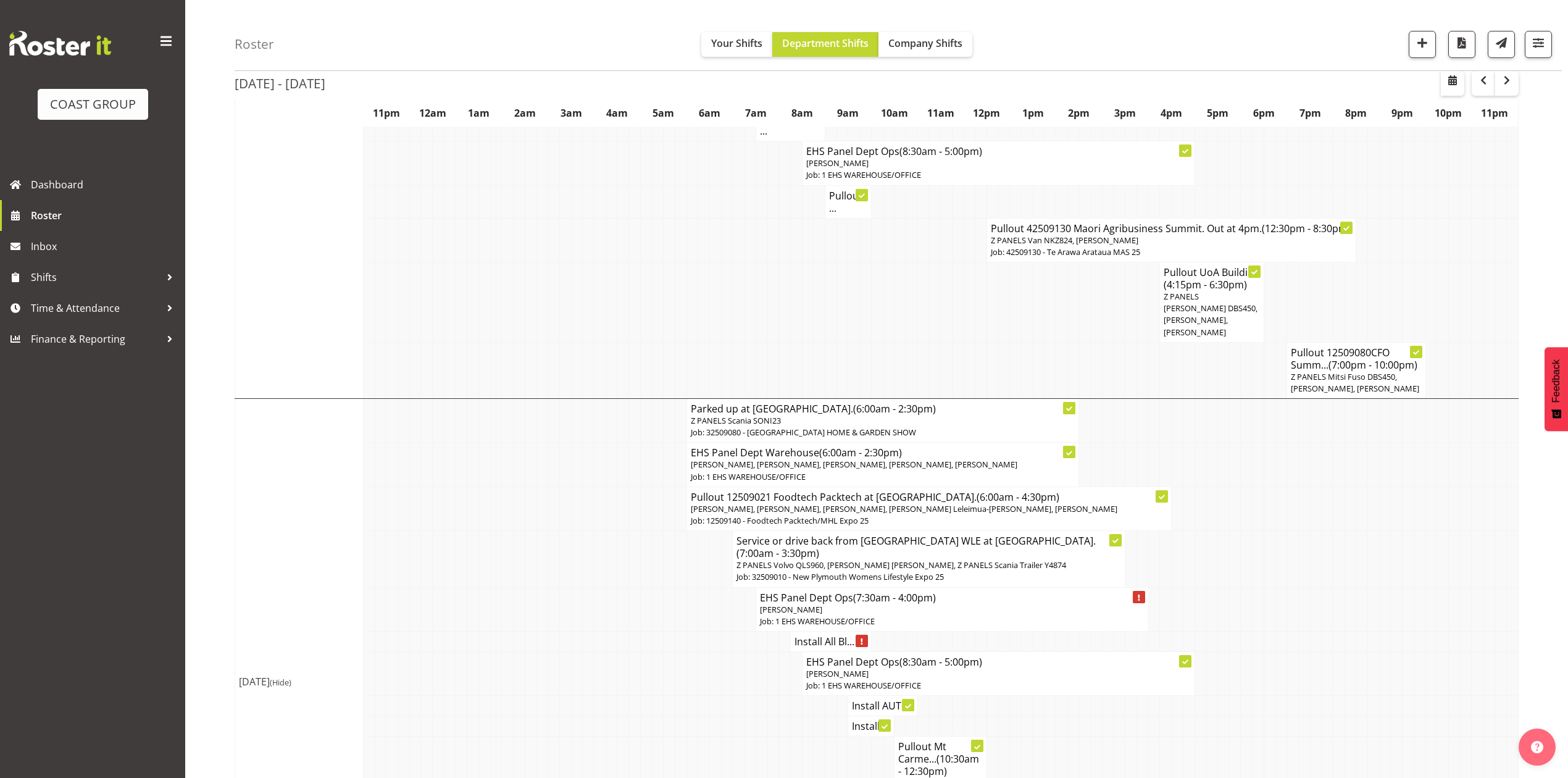
scroll to position [741, 0]
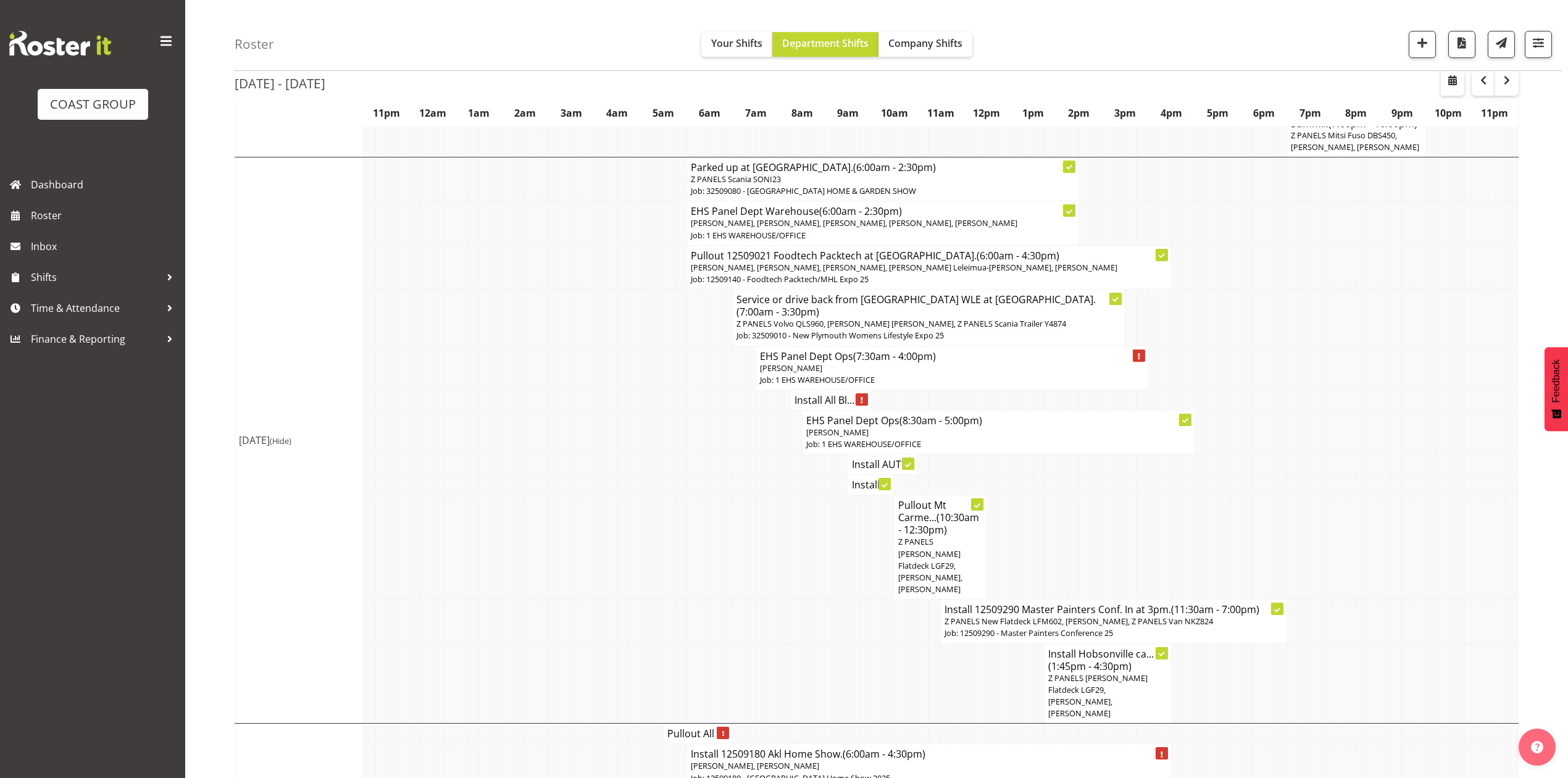
scroll to position [895, 0]
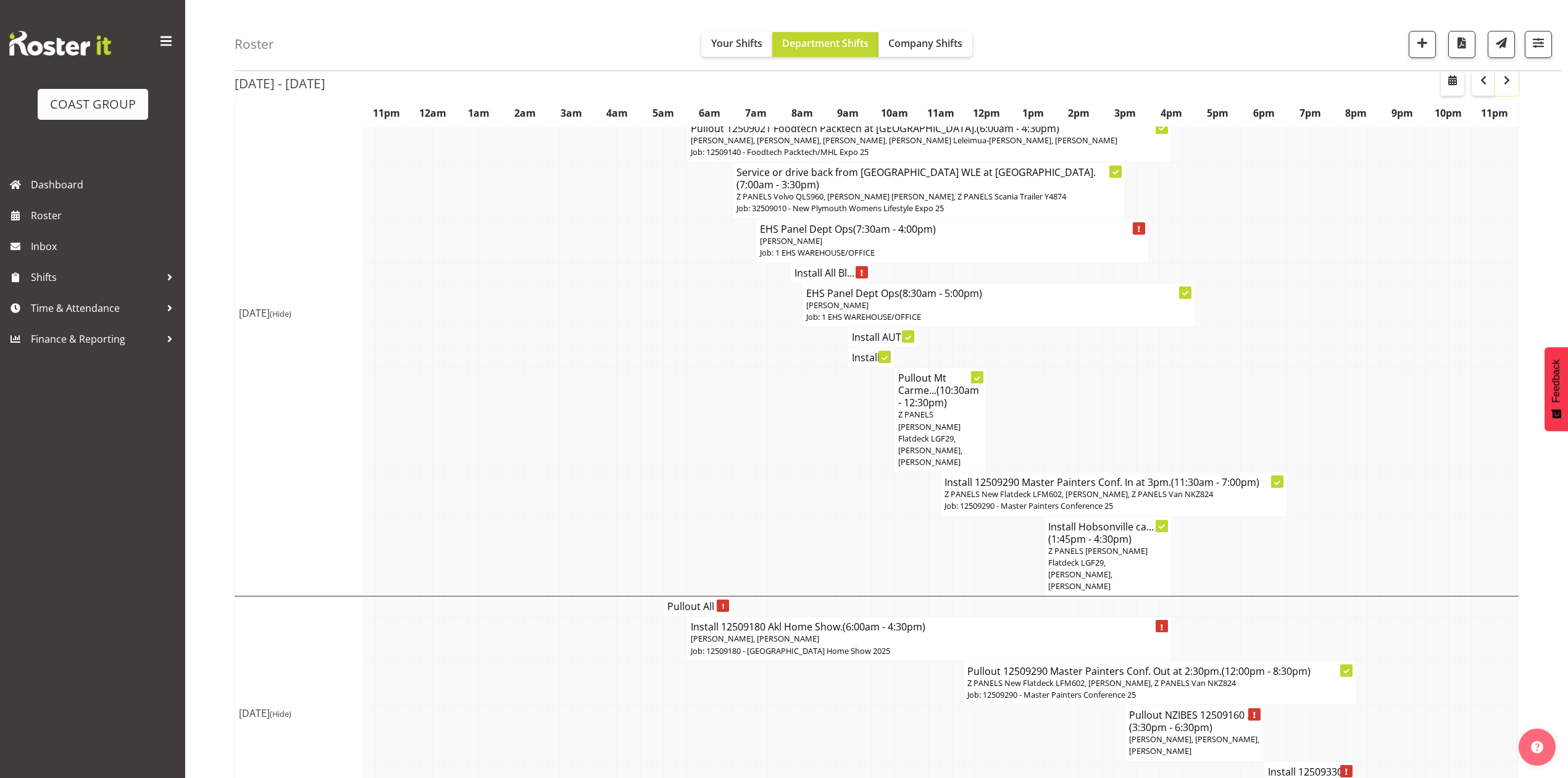
click at [1502, 82] on span "button" at bounding box center [1507, 81] width 15 height 15
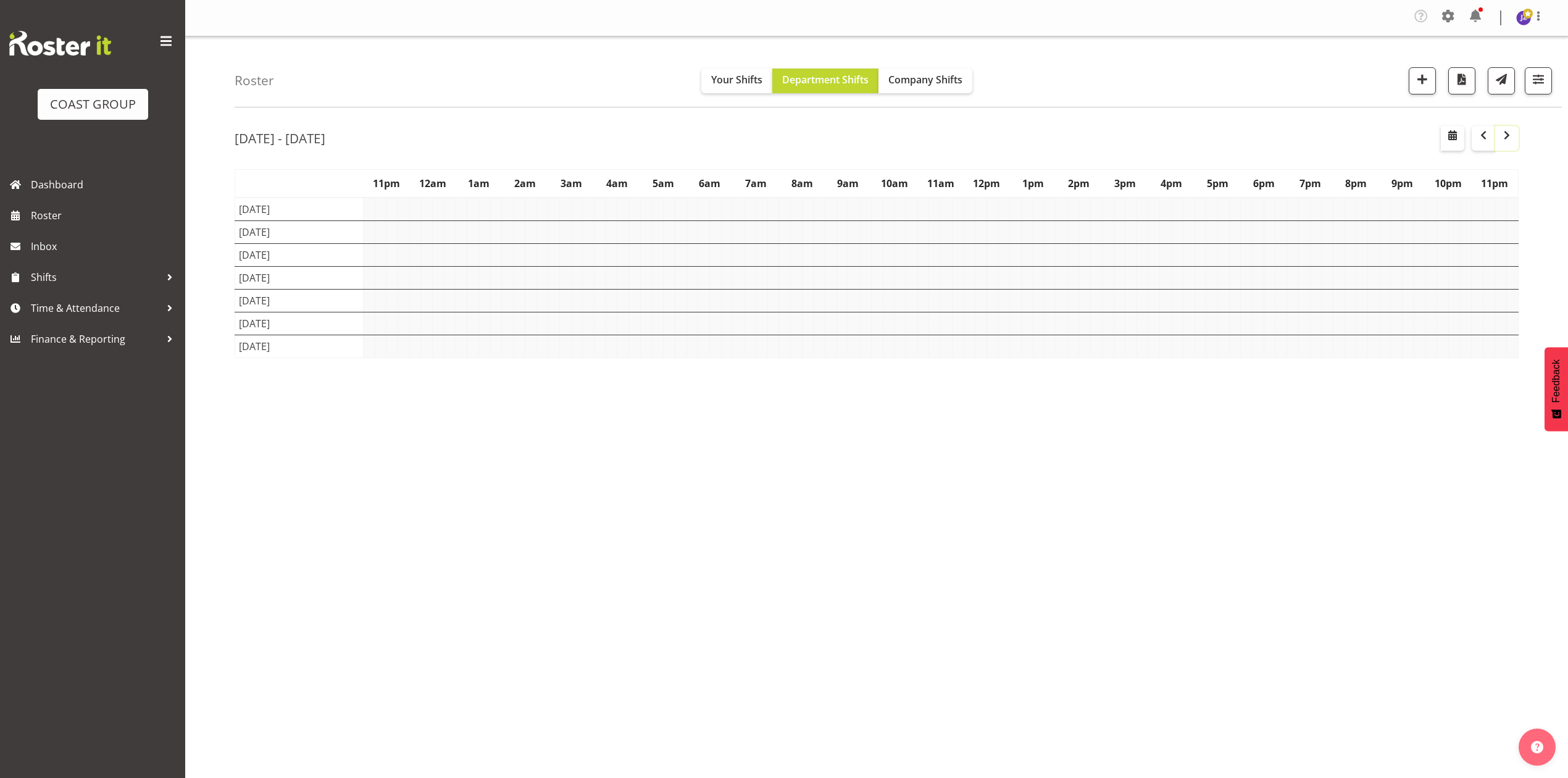
scroll to position [0, 0]
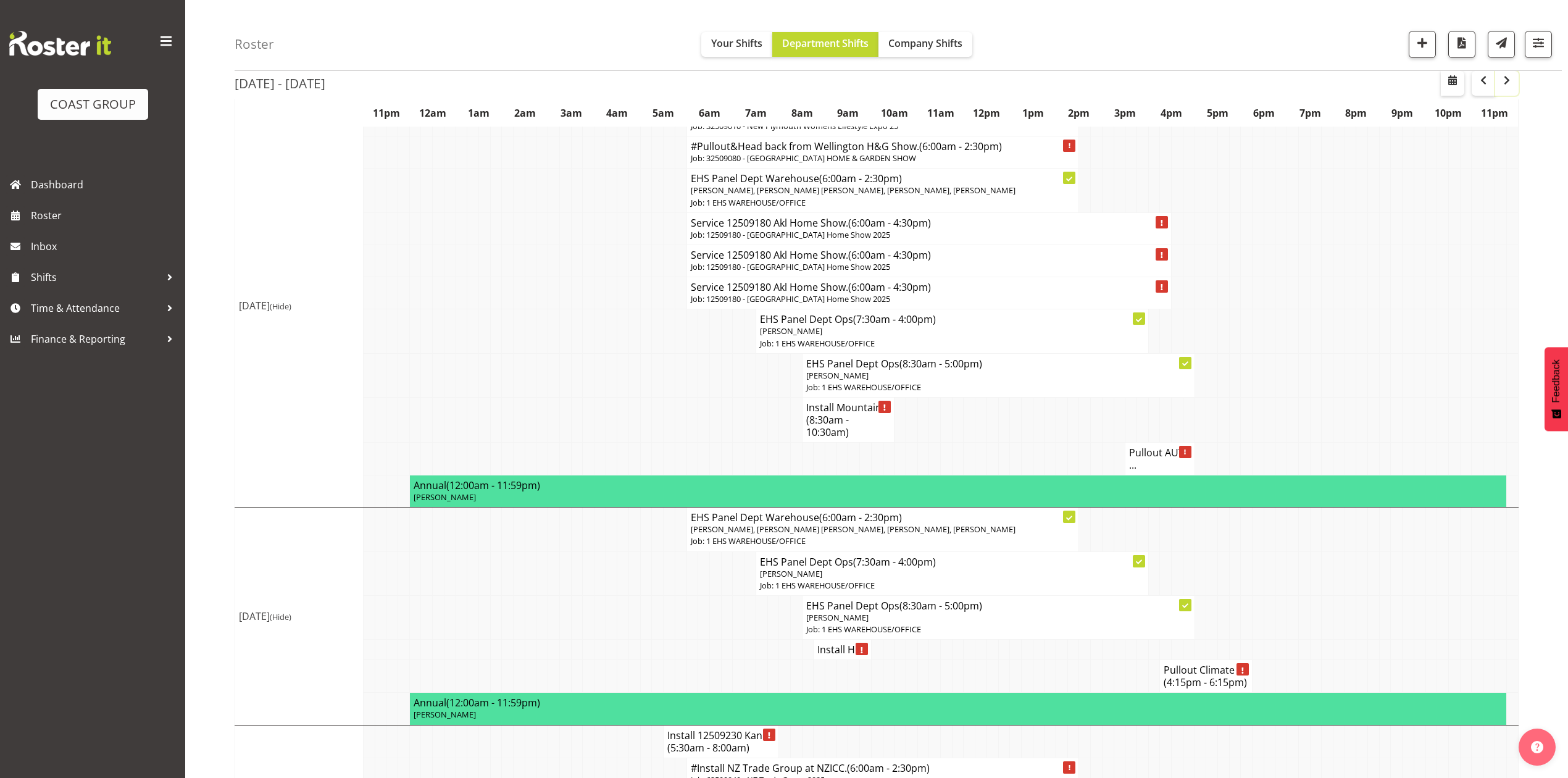
scroll to position [30, 0]
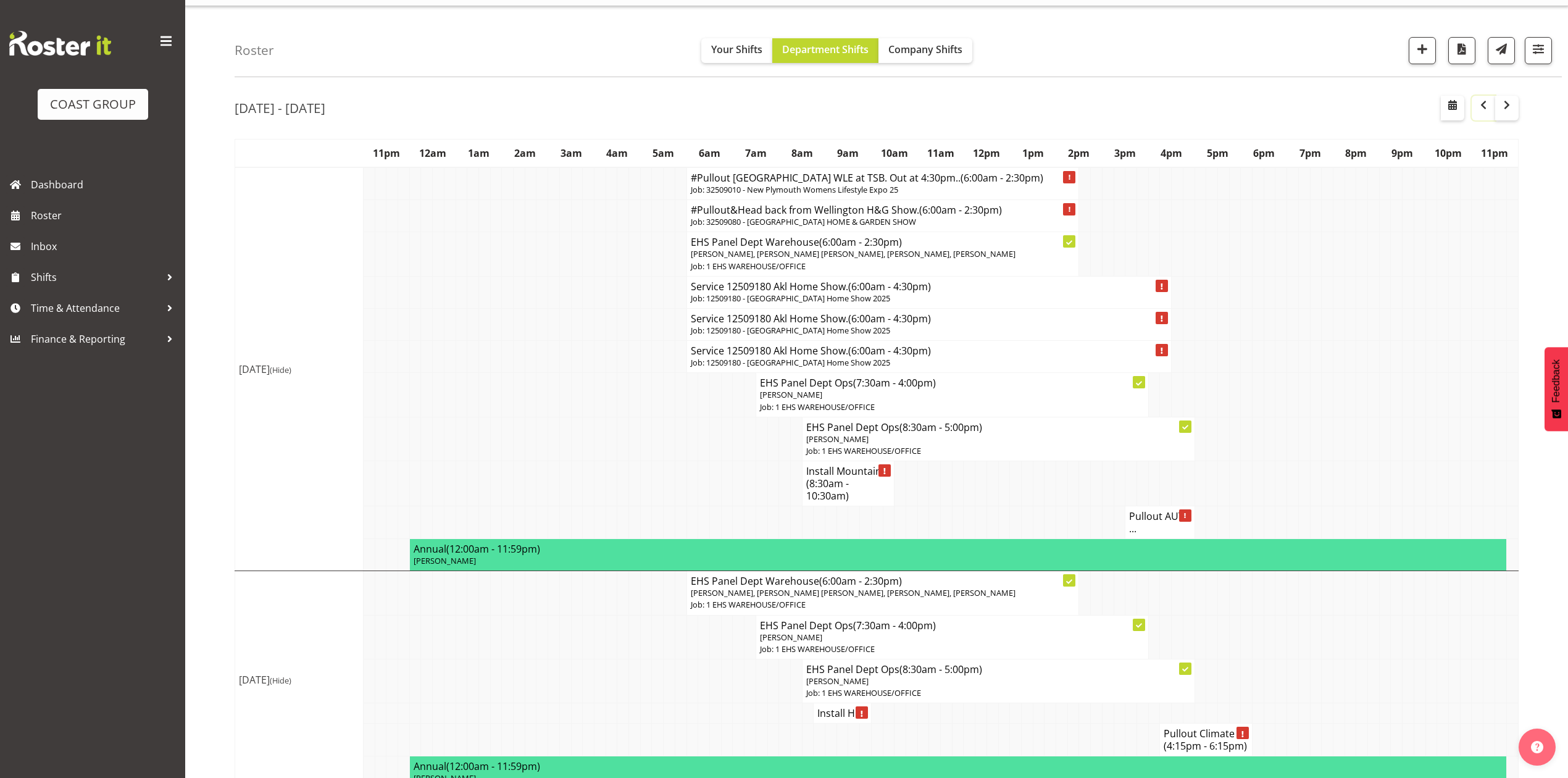
click at [1481, 107] on span "button" at bounding box center [1484, 105] width 15 height 15
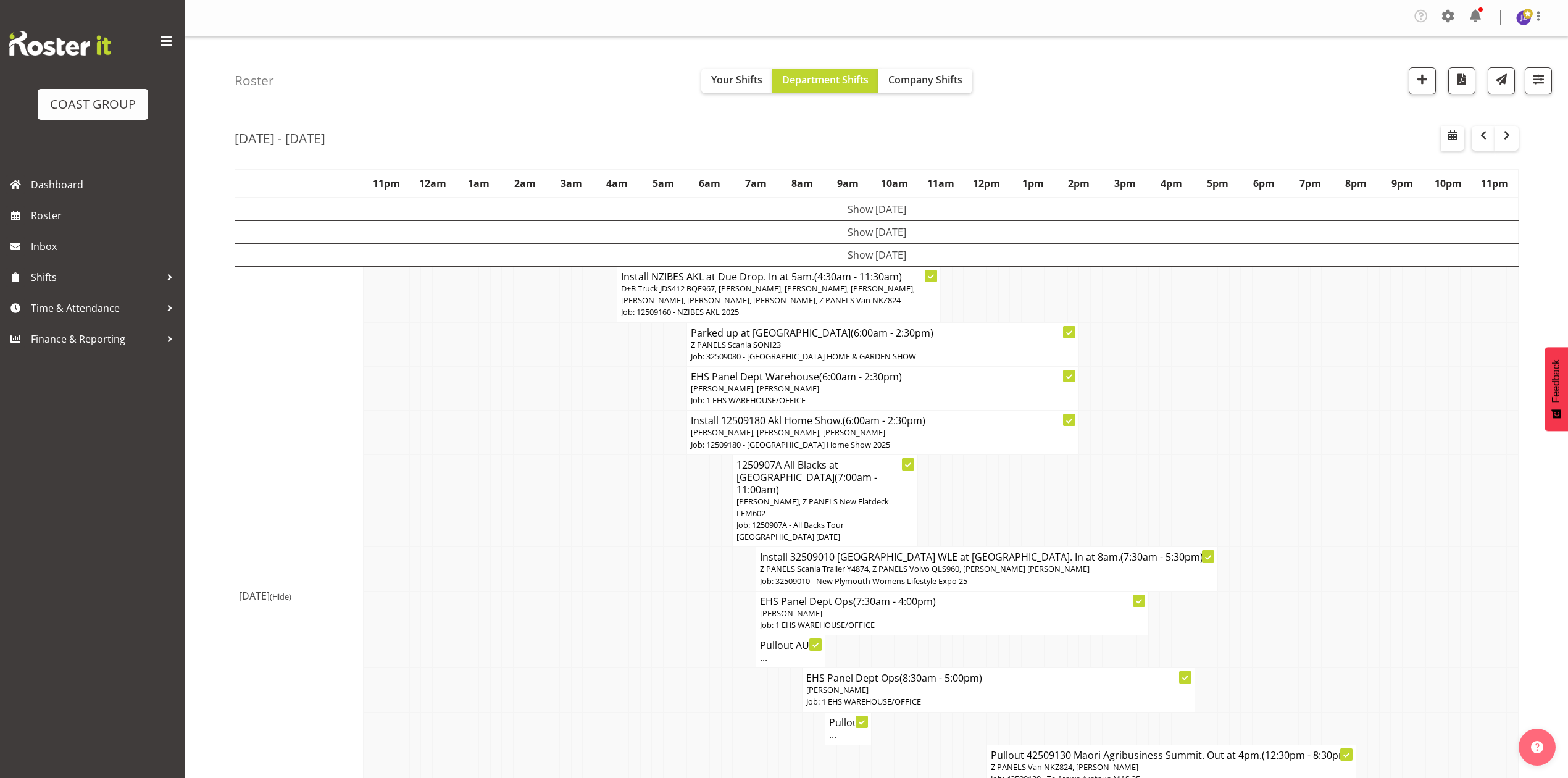
drag, startPoint x: 1339, startPoint y: 440, endPoint x: 1543, endPoint y: 352, distance: 222.2
click at [1341, 437] on td at bounding box center [1339, 432] width 12 height 44
